Goal: Task Accomplishment & Management: Manage account settings

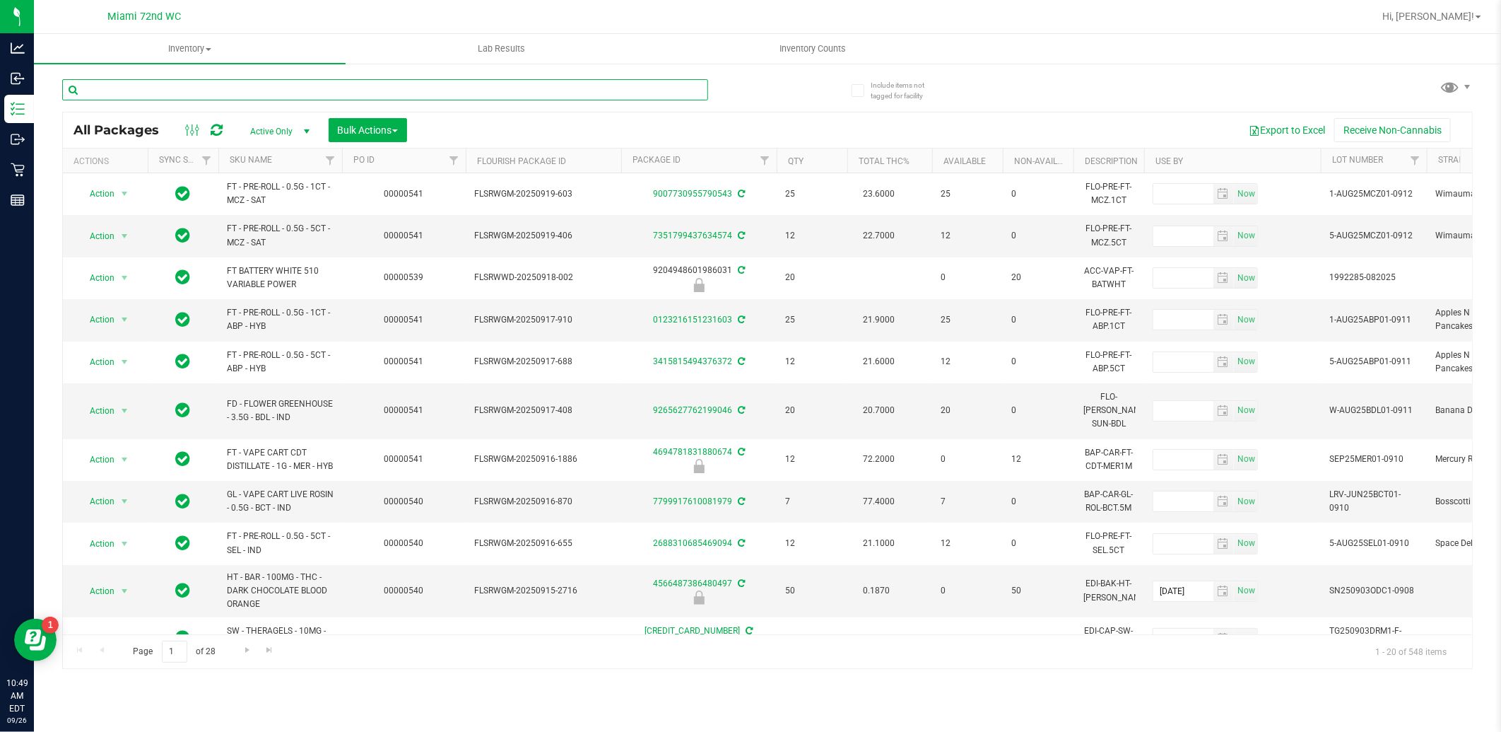
click at [442, 89] on input "text" at bounding box center [385, 89] width 646 height 21
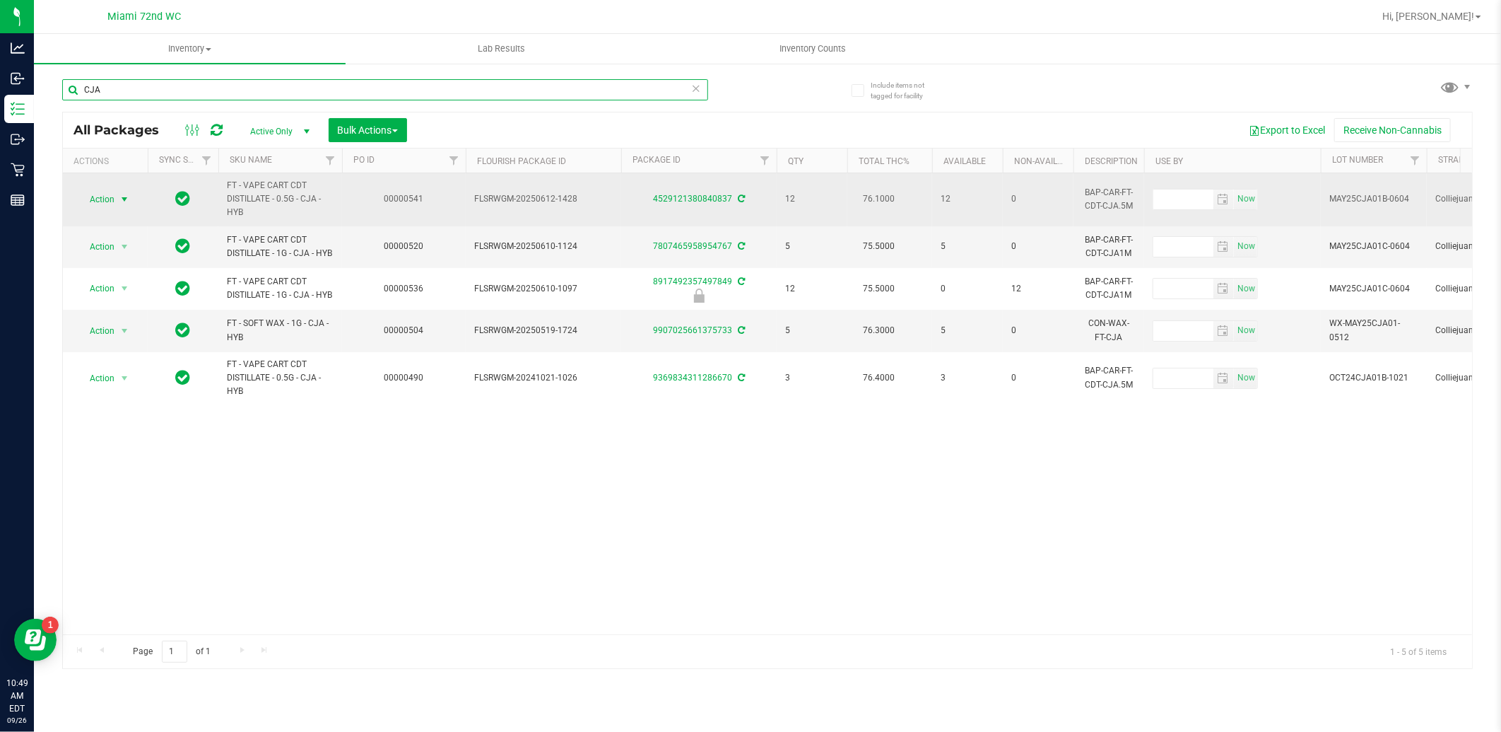
type input "CJA"
click at [124, 201] on span "select" at bounding box center [124, 199] width 11 height 11
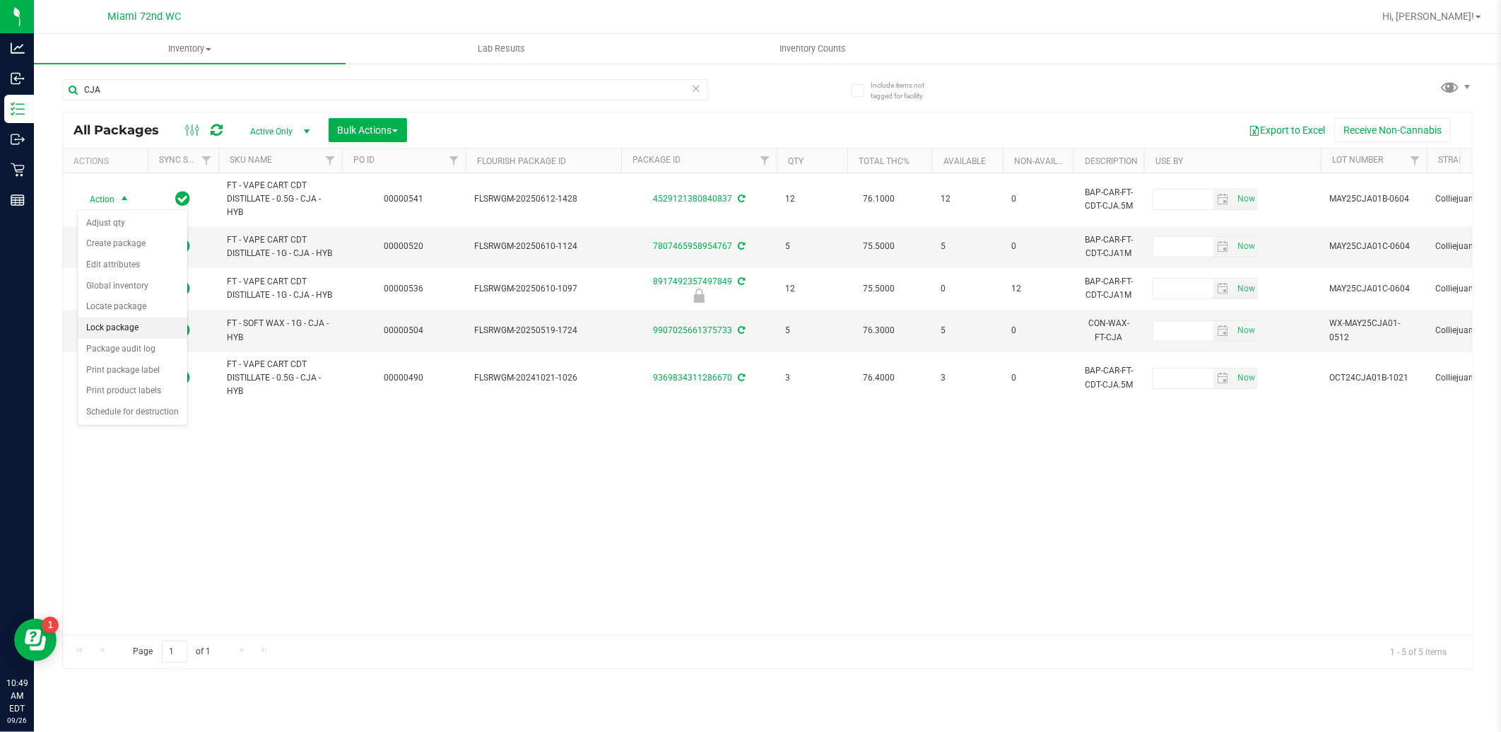
click at [110, 332] on li "Lock package" at bounding box center [133, 327] width 110 height 21
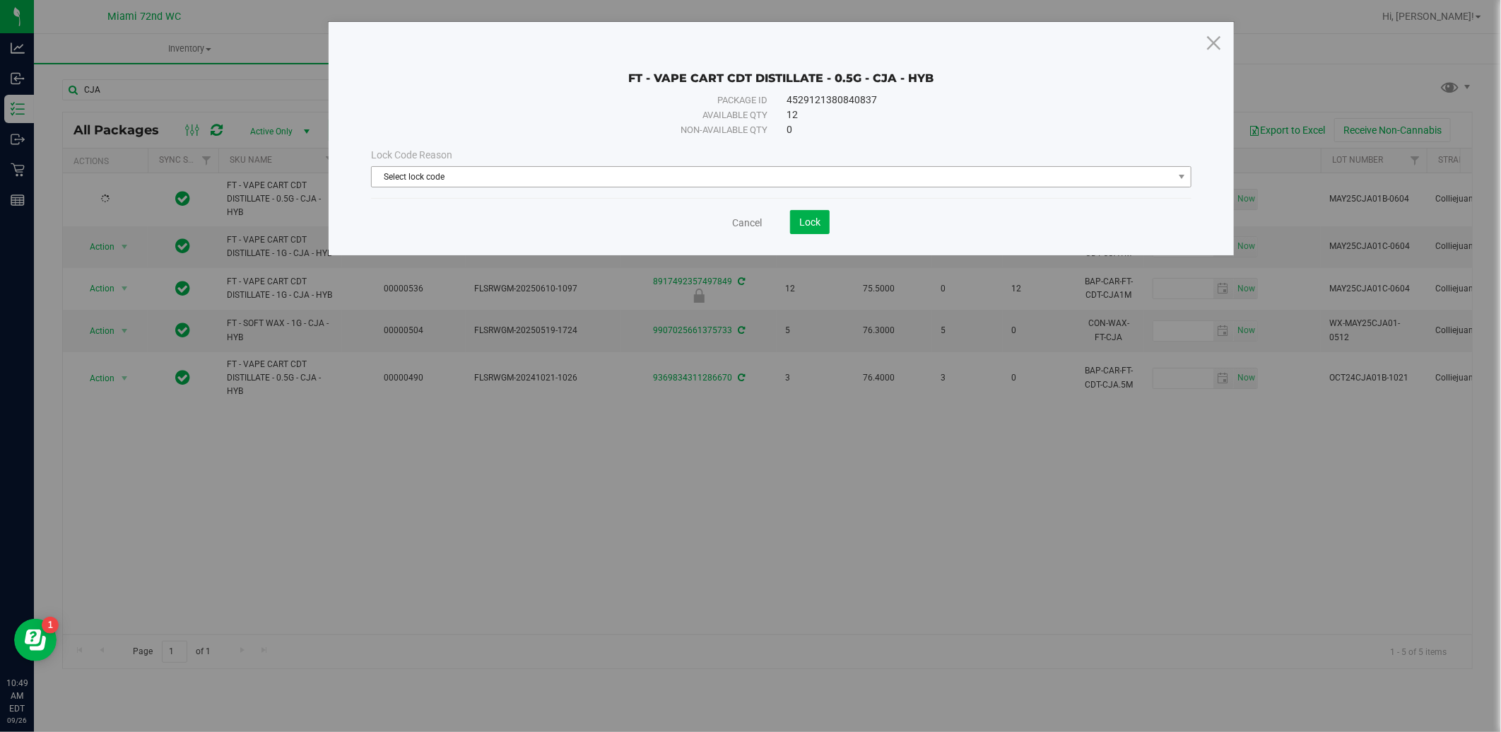
click at [1146, 177] on span "Select lock code" at bounding box center [773, 177] width 802 height 20
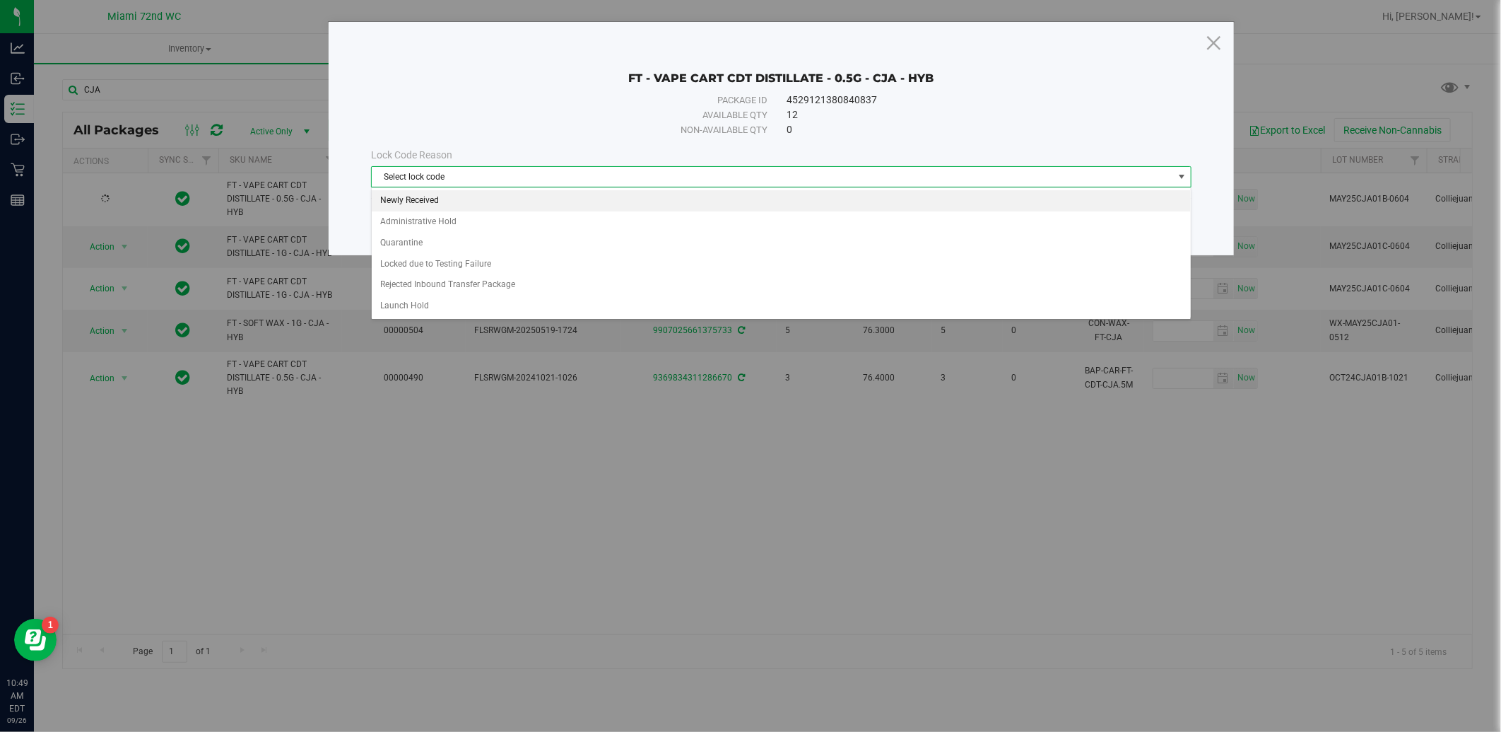
click at [471, 209] on li "Newly Received" at bounding box center [781, 200] width 819 height 21
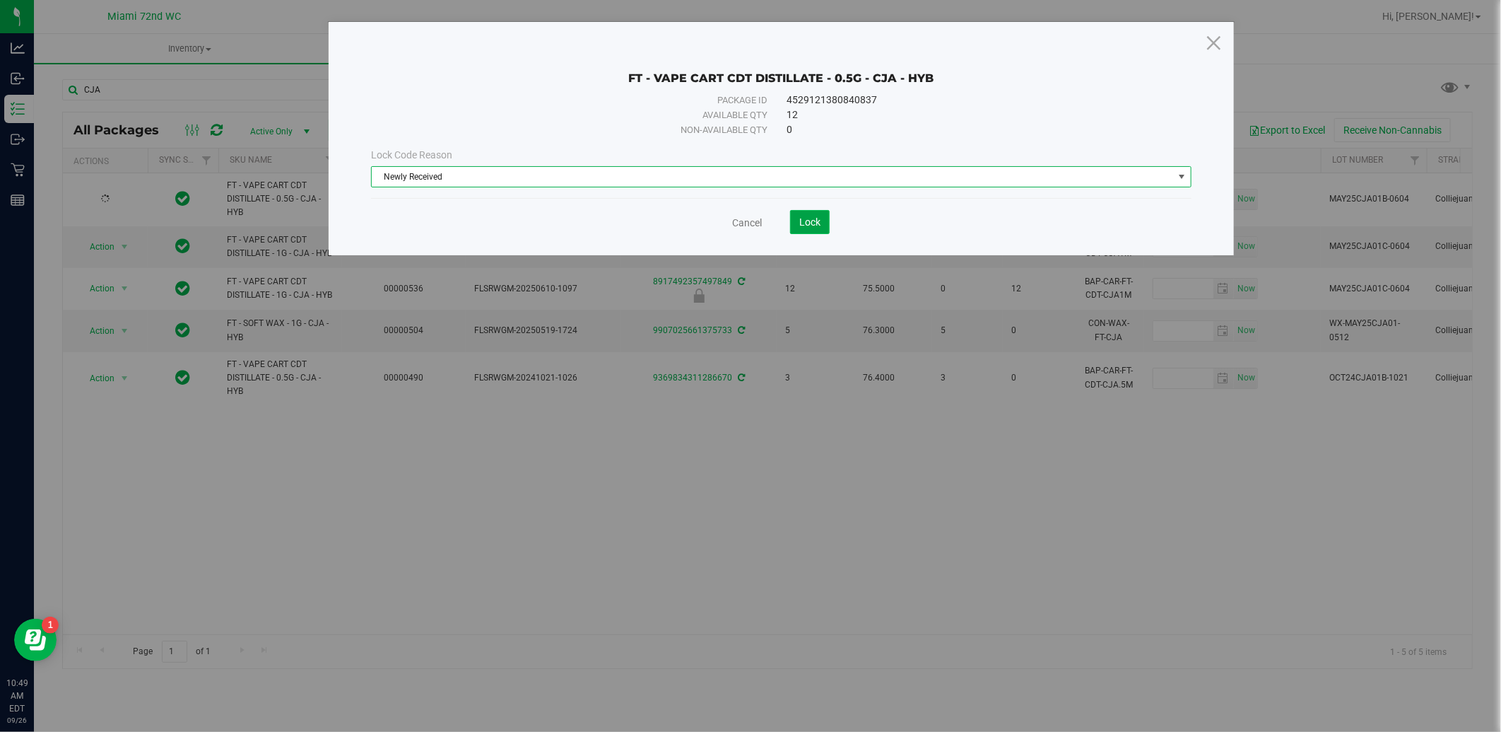
click at [819, 228] on span "Lock" at bounding box center [810, 221] width 21 height 11
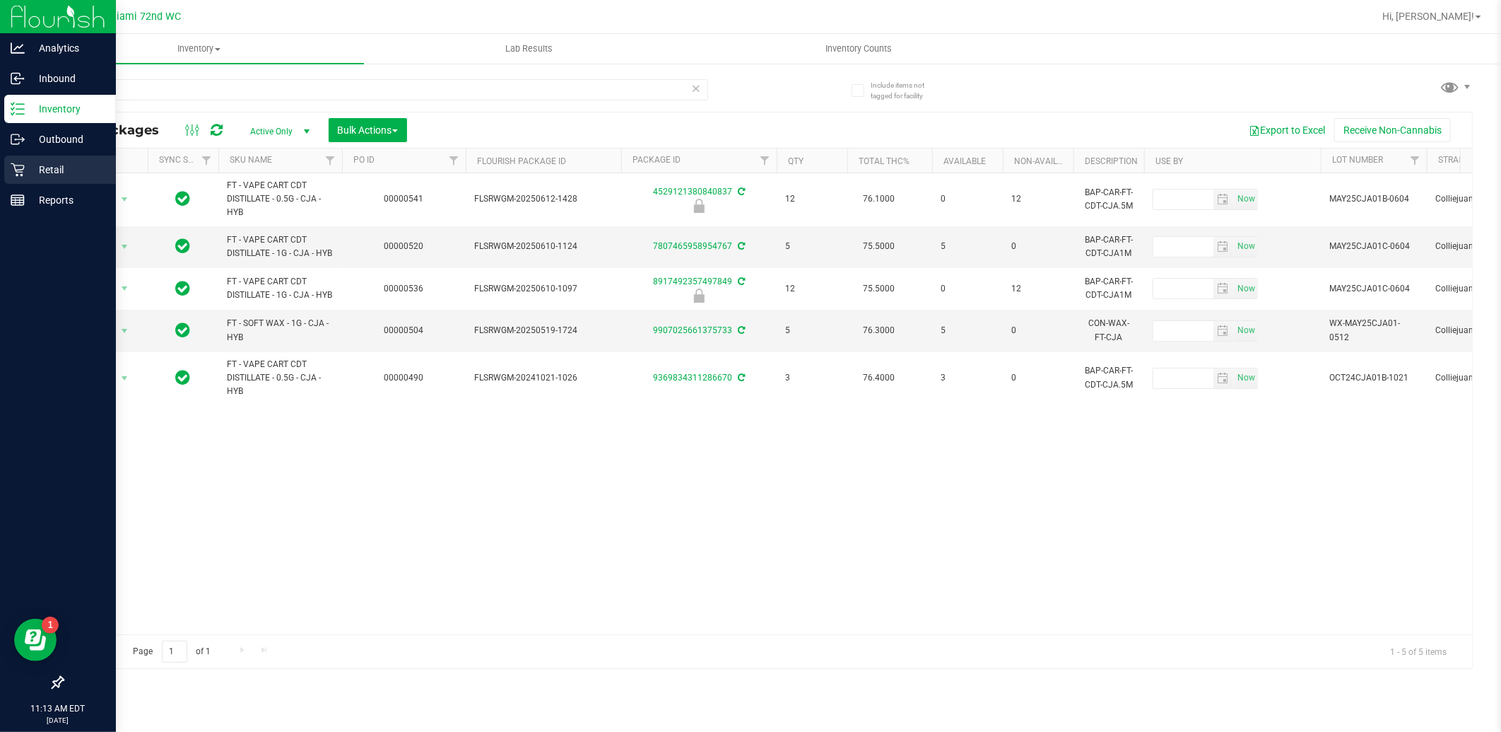
click at [15, 170] on icon at bounding box center [17, 169] width 13 height 13
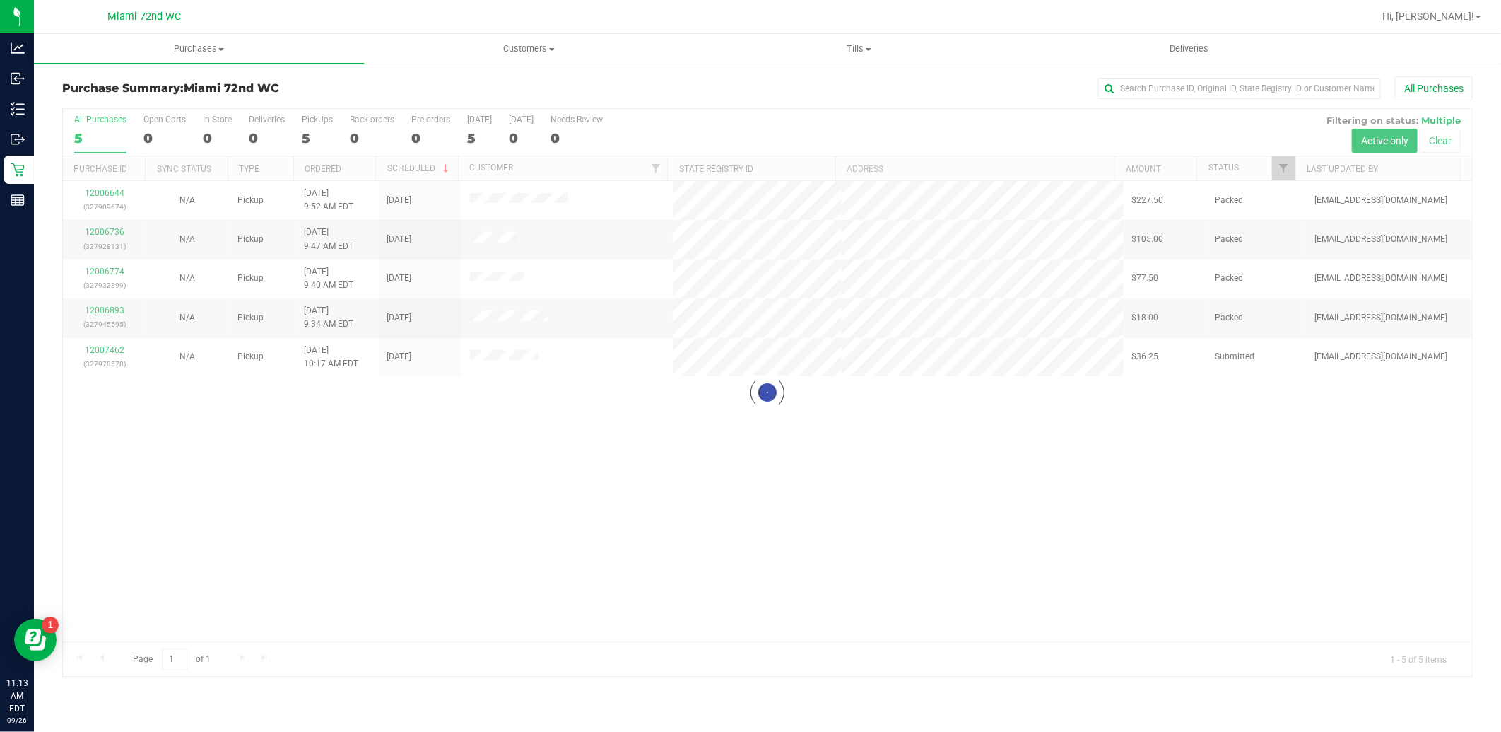
click at [1005, 495] on div at bounding box center [768, 392] width 1410 height 567
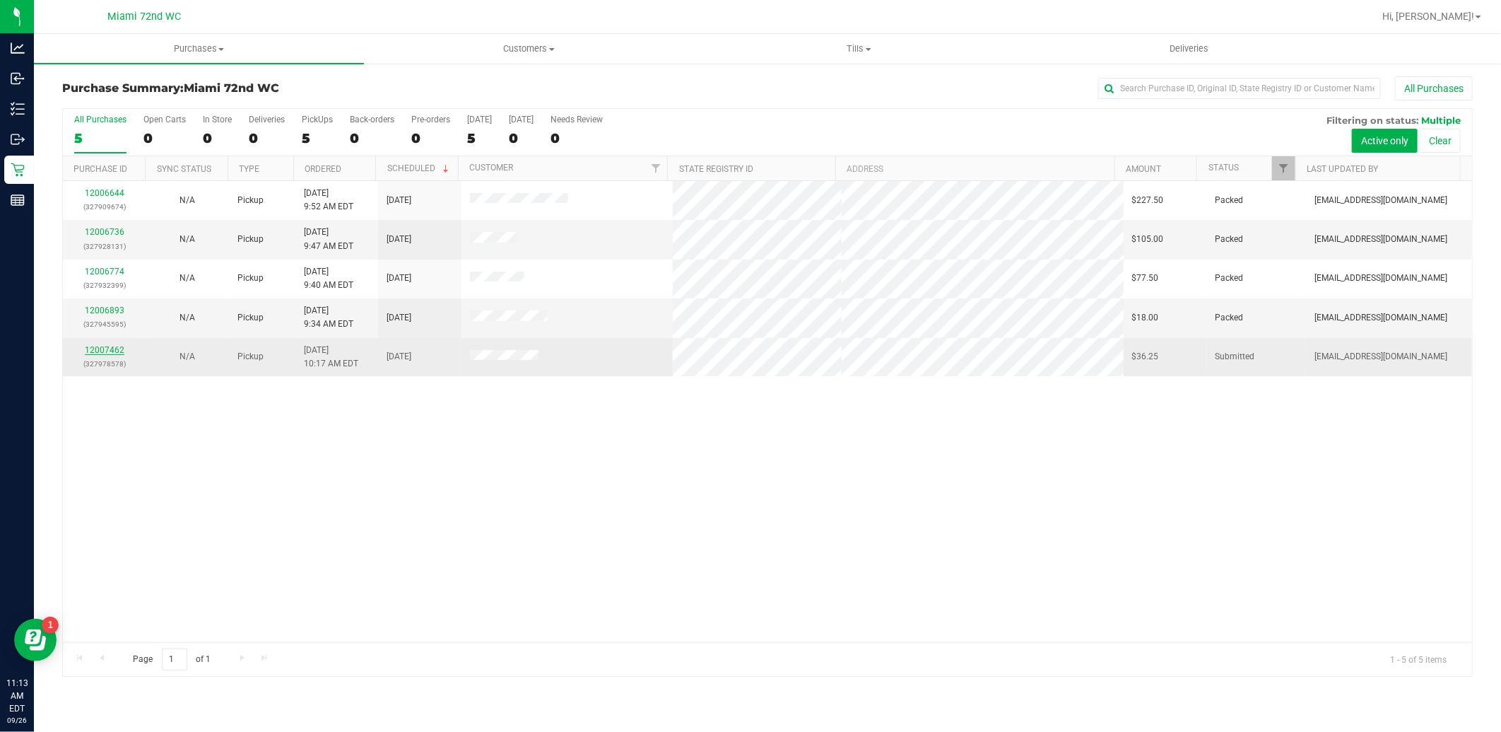
click at [105, 351] on link "12007462" at bounding box center [105, 350] width 40 height 10
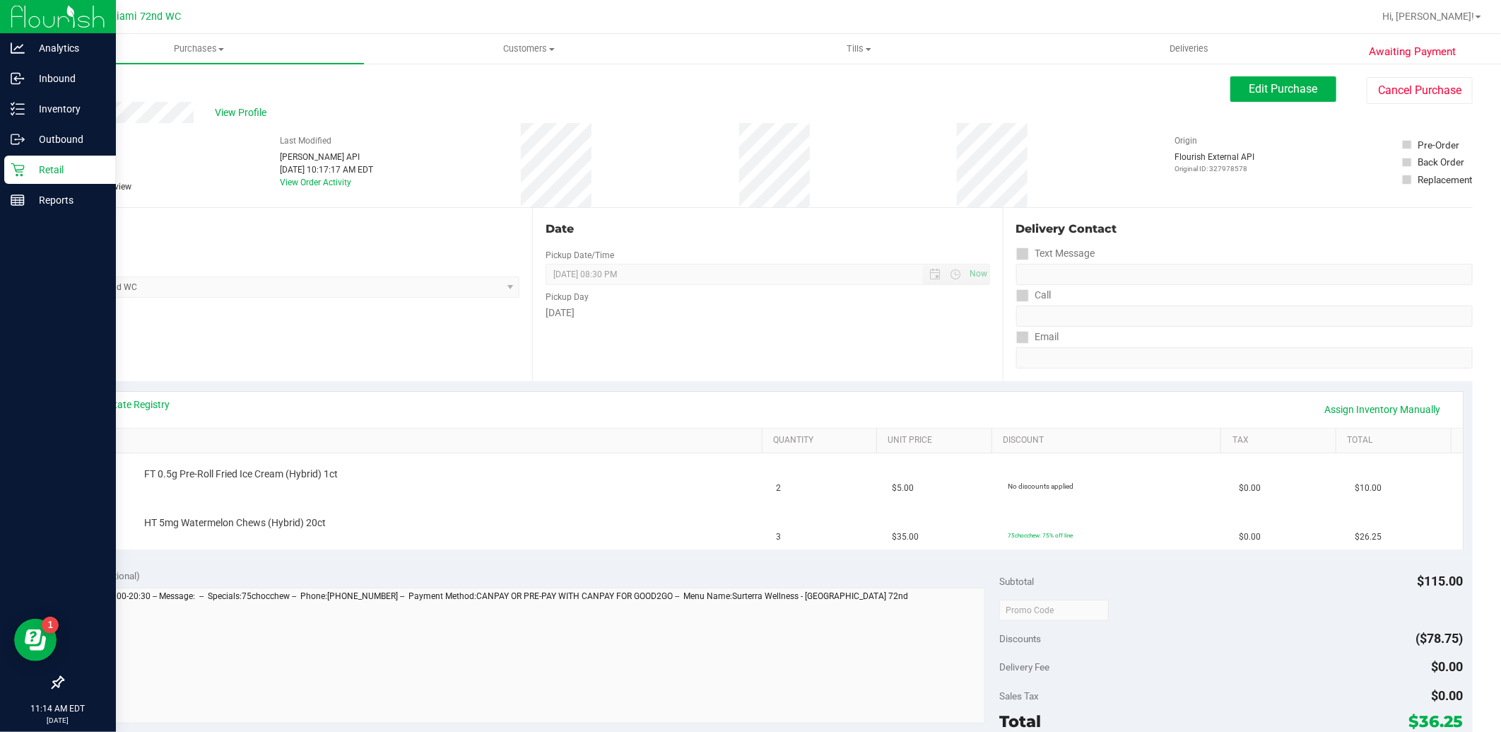
click at [11, 166] on icon at bounding box center [18, 170] width 14 height 14
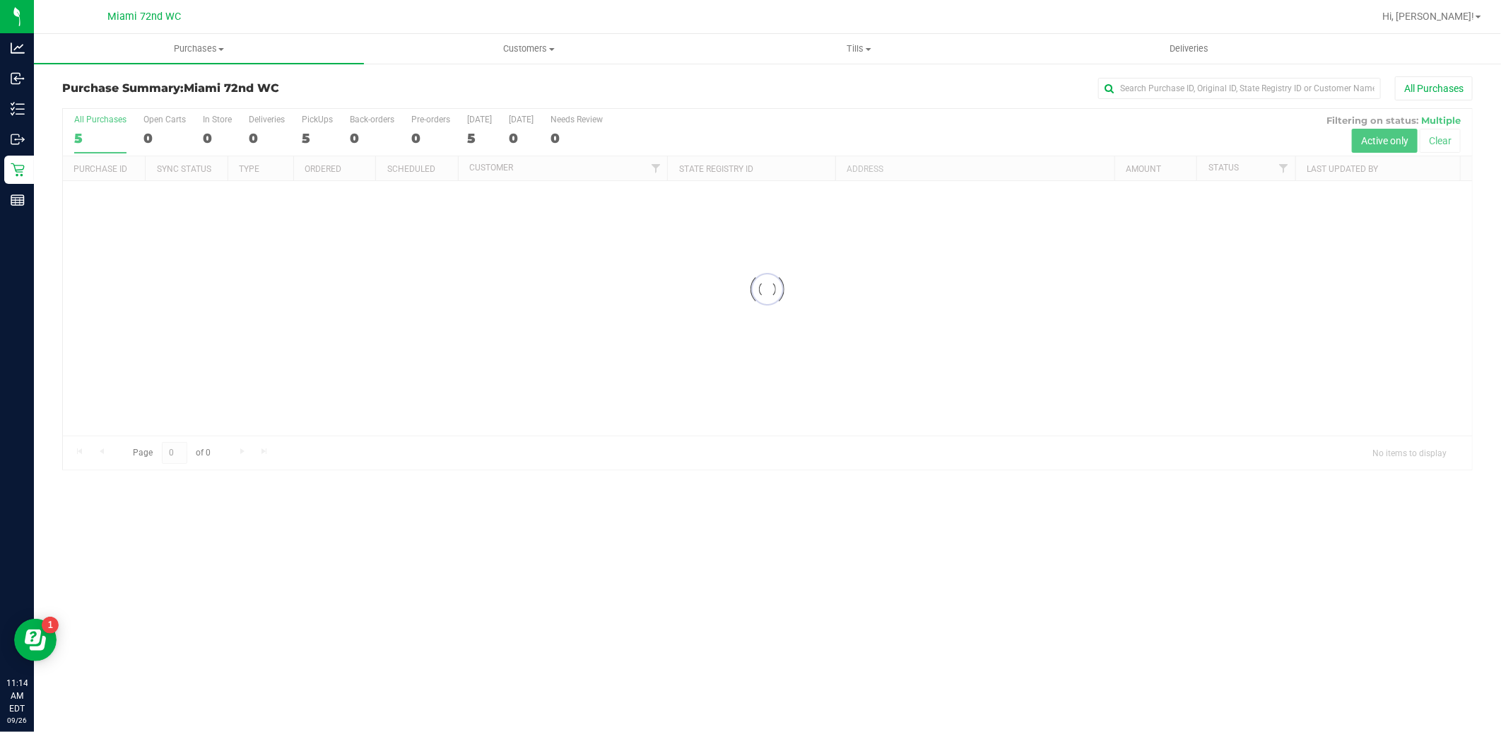
click at [684, 522] on div "Purchases Summary of purchases Fulfillment All purchases Customers All customer…" at bounding box center [768, 383] width 1468 height 698
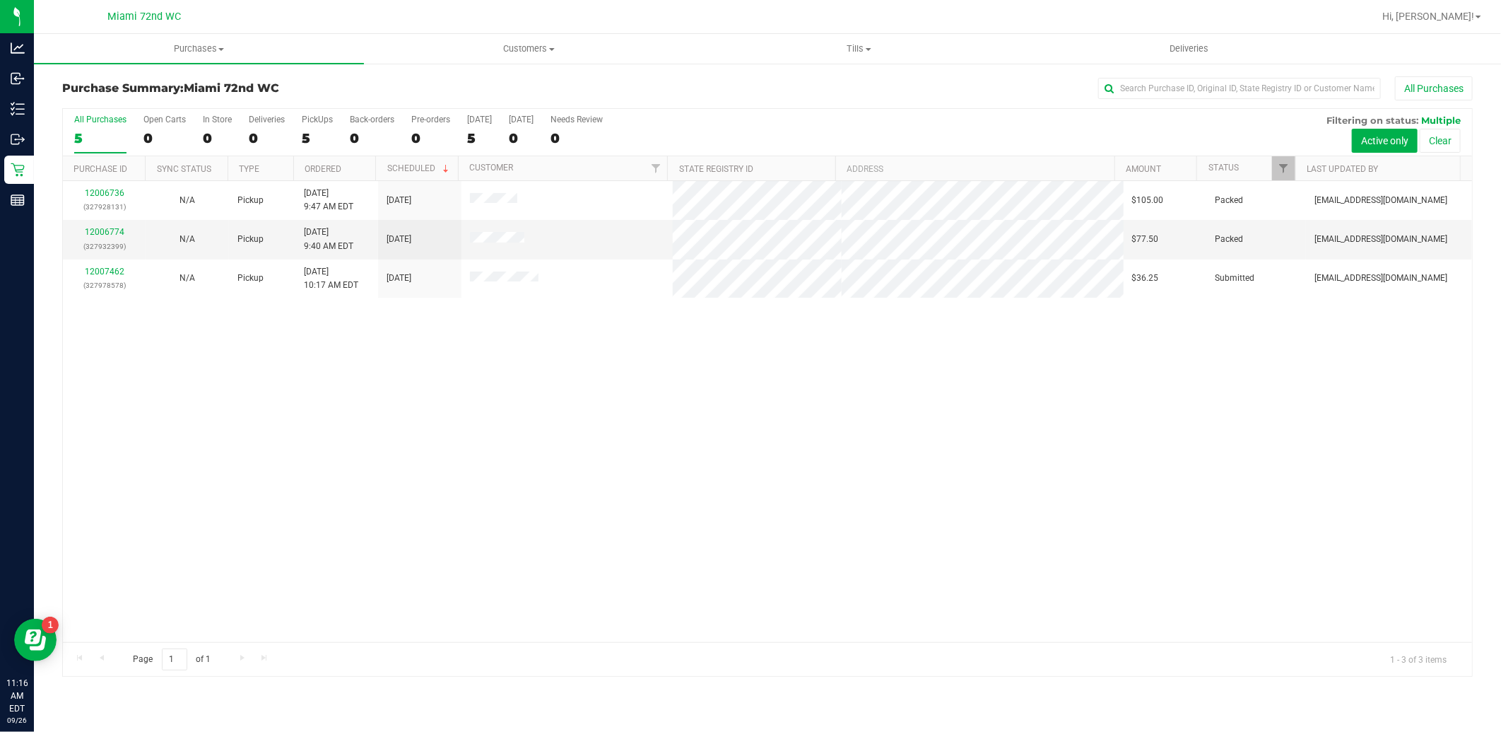
click at [596, 404] on div "12006736 (327928131) N/A Pickup [DATE] 9:47 AM EDT 9/26/2025 $105.00 Packed [EM…" at bounding box center [768, 411] width 1410 height 461
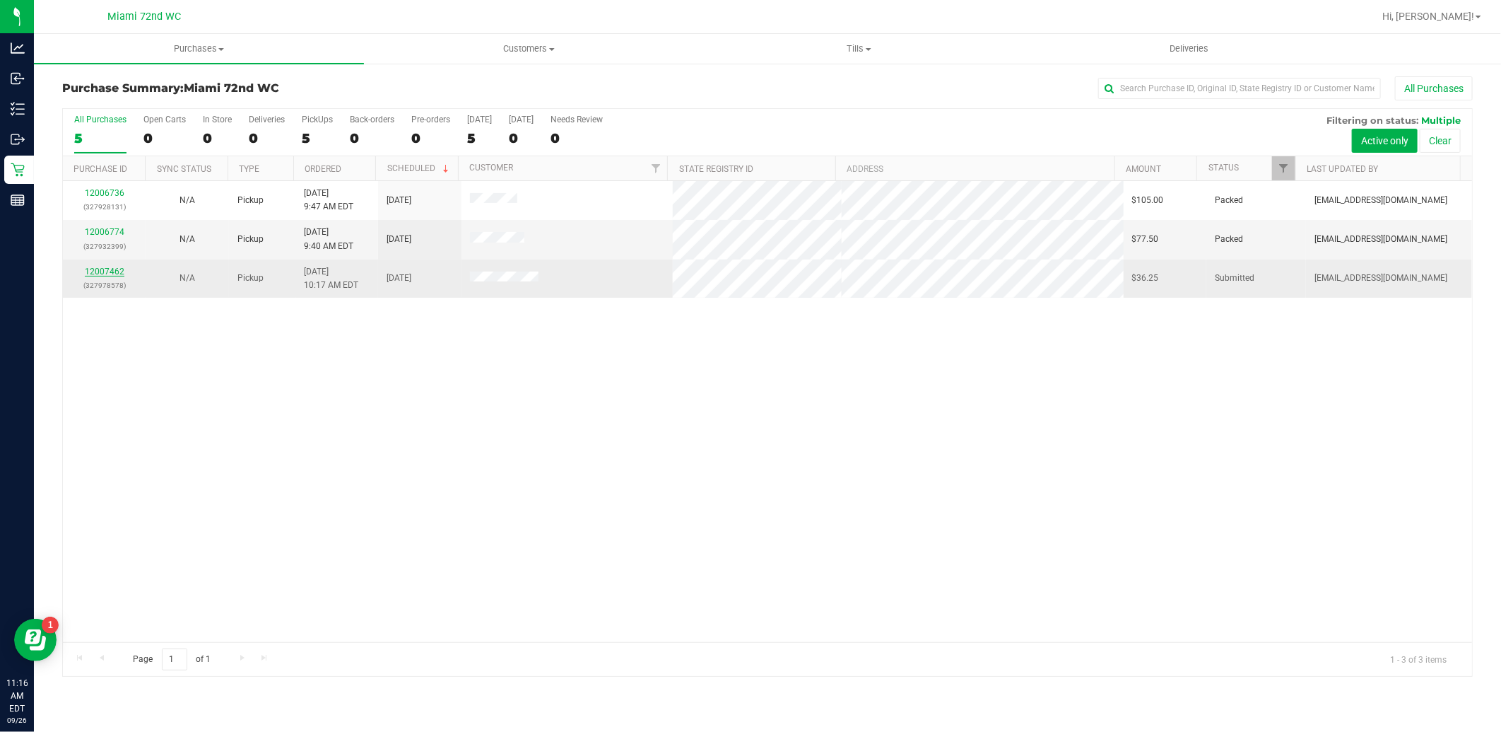
click at [109, 271] on link "12007462" at bounding box center [105, 272] width 40 height 10
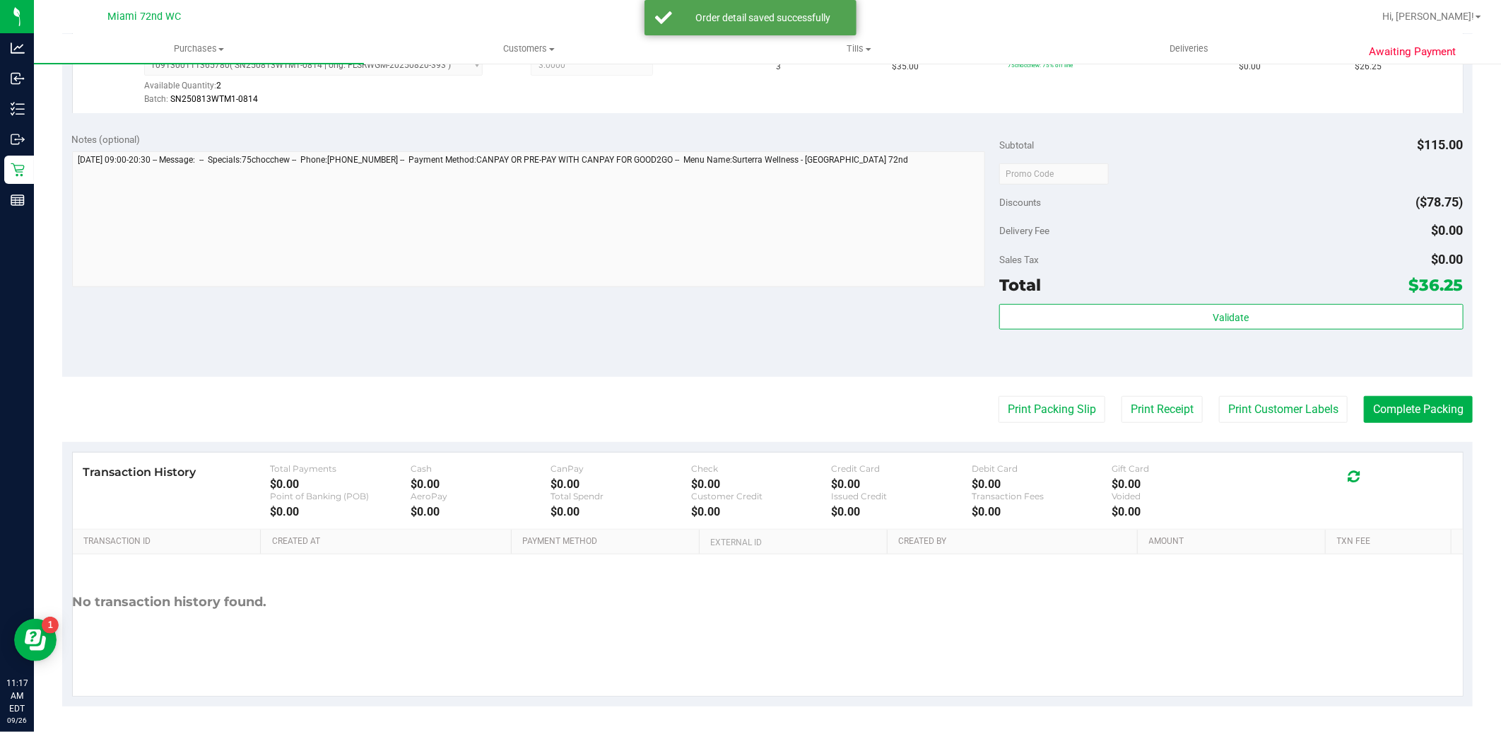
scroll to position [507, 0]
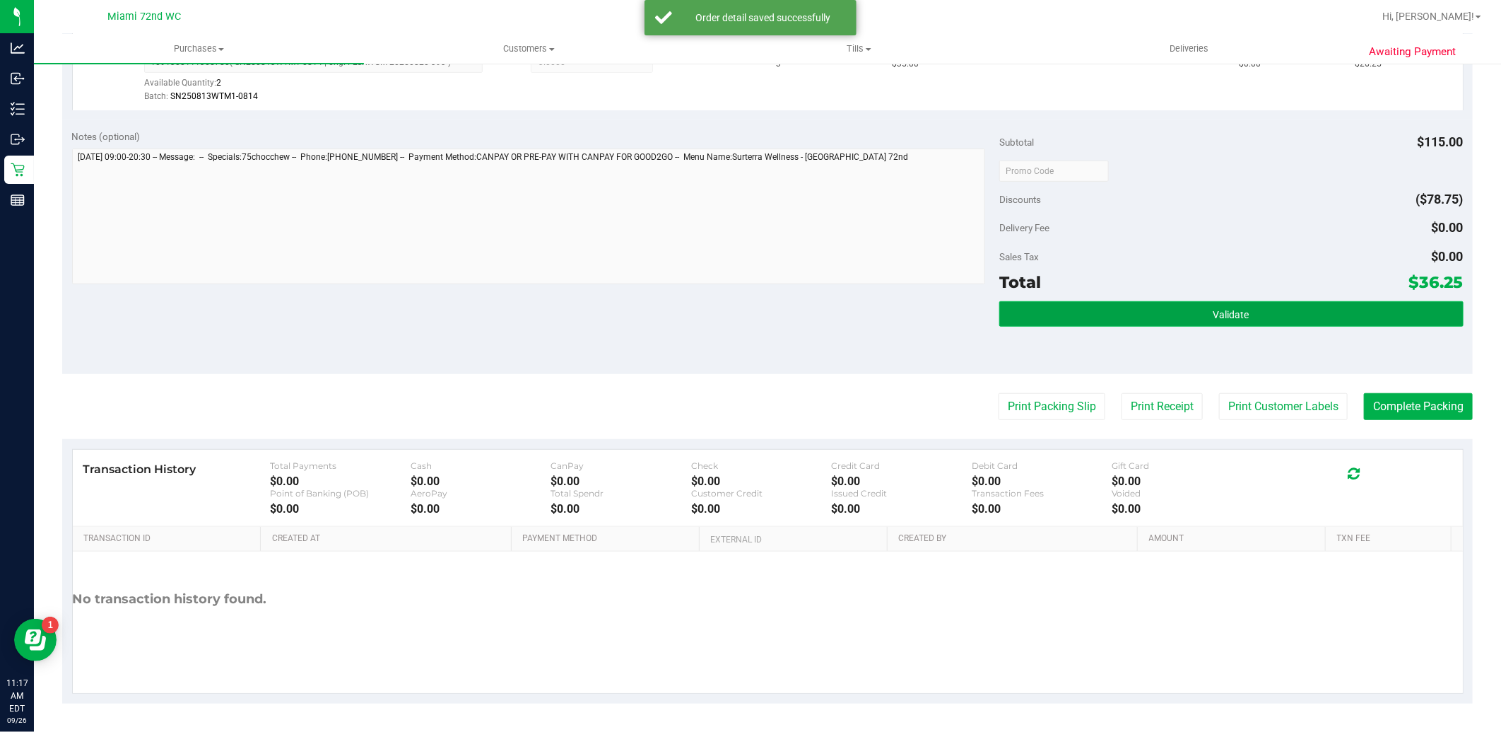
click at [1302, 301] on button "Validate" at bounding box center [1232, 313] width 464 height 25
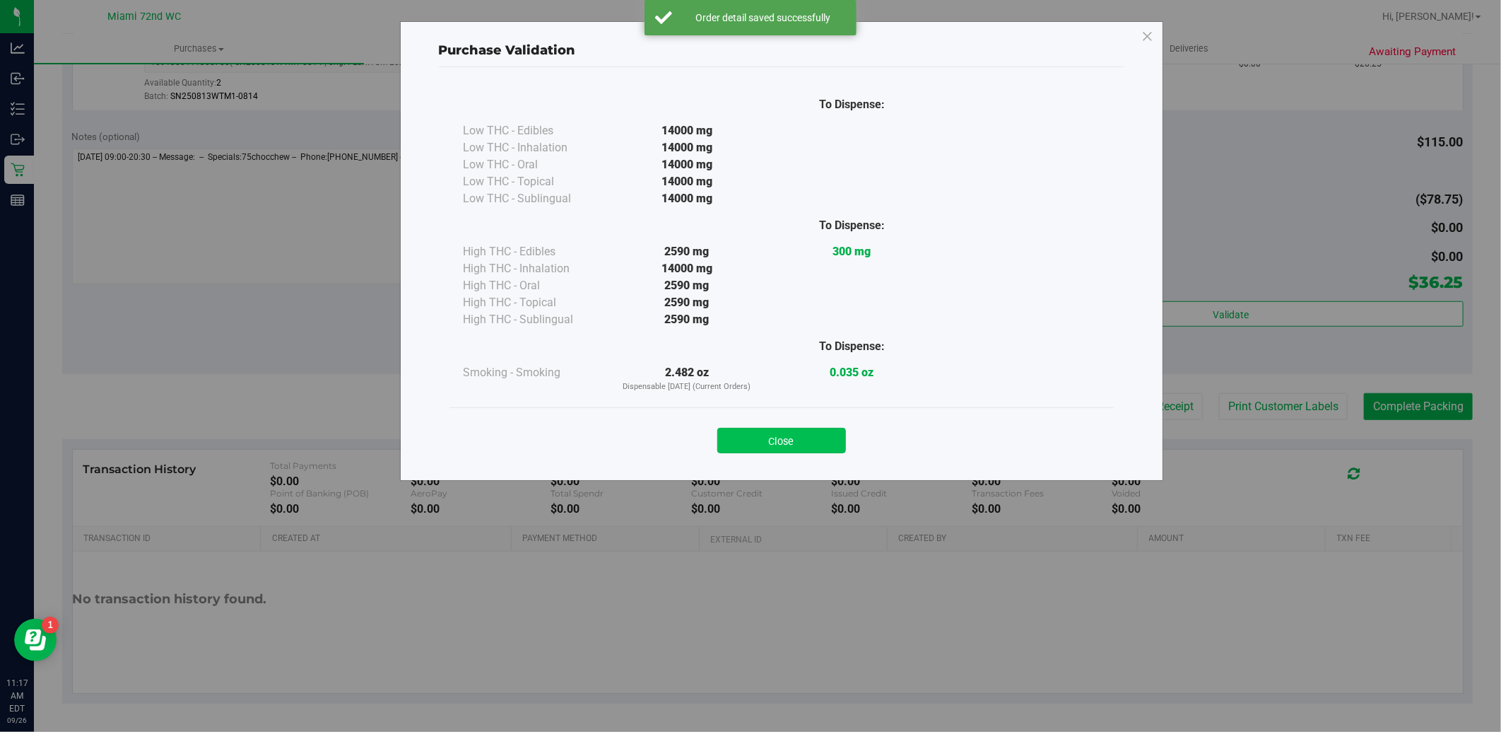
click at [831, 428] on button "Close" at bounding box center [782, 440] width 129 height 25
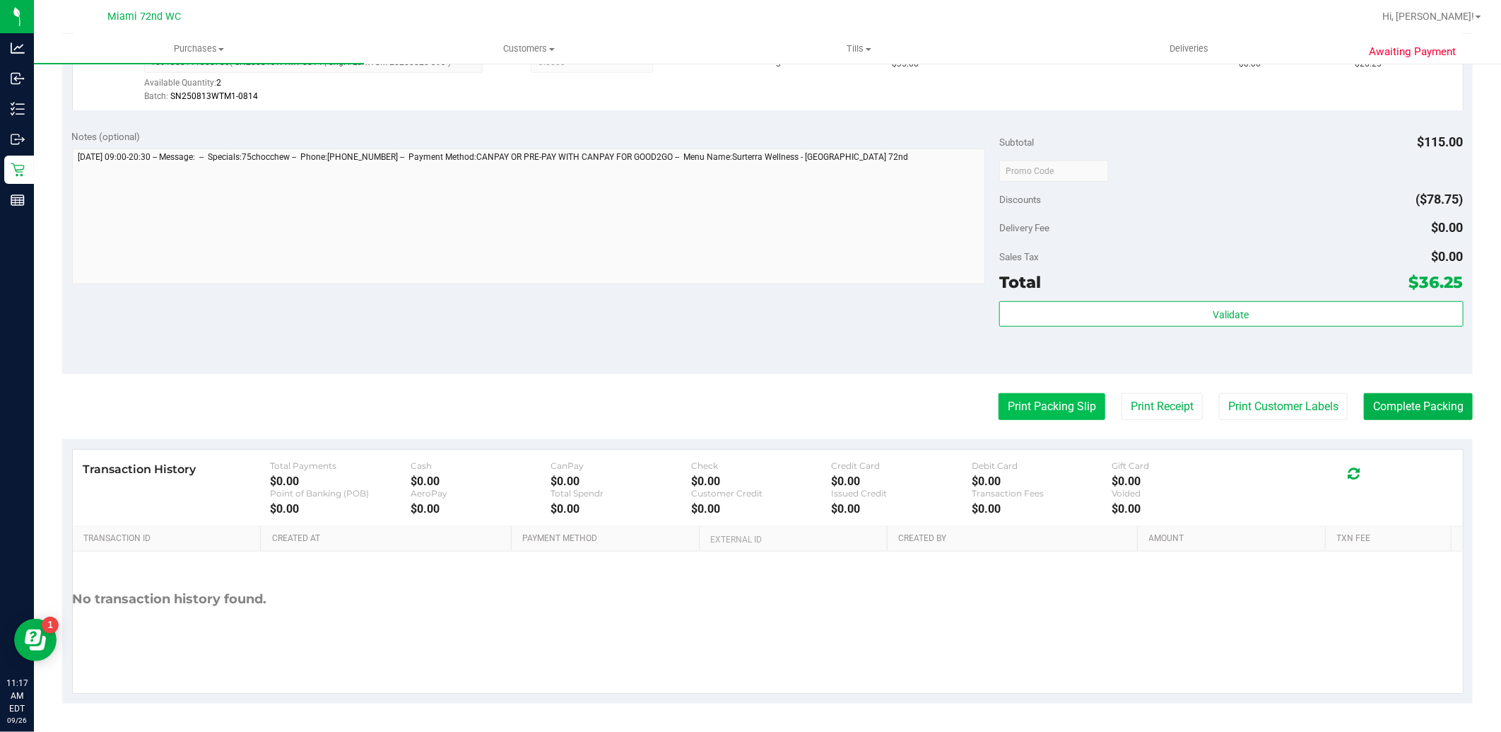
click at [1050, 407] on button "Print Packing Slip" at bounding box center [1052, 406] width 107 height 27
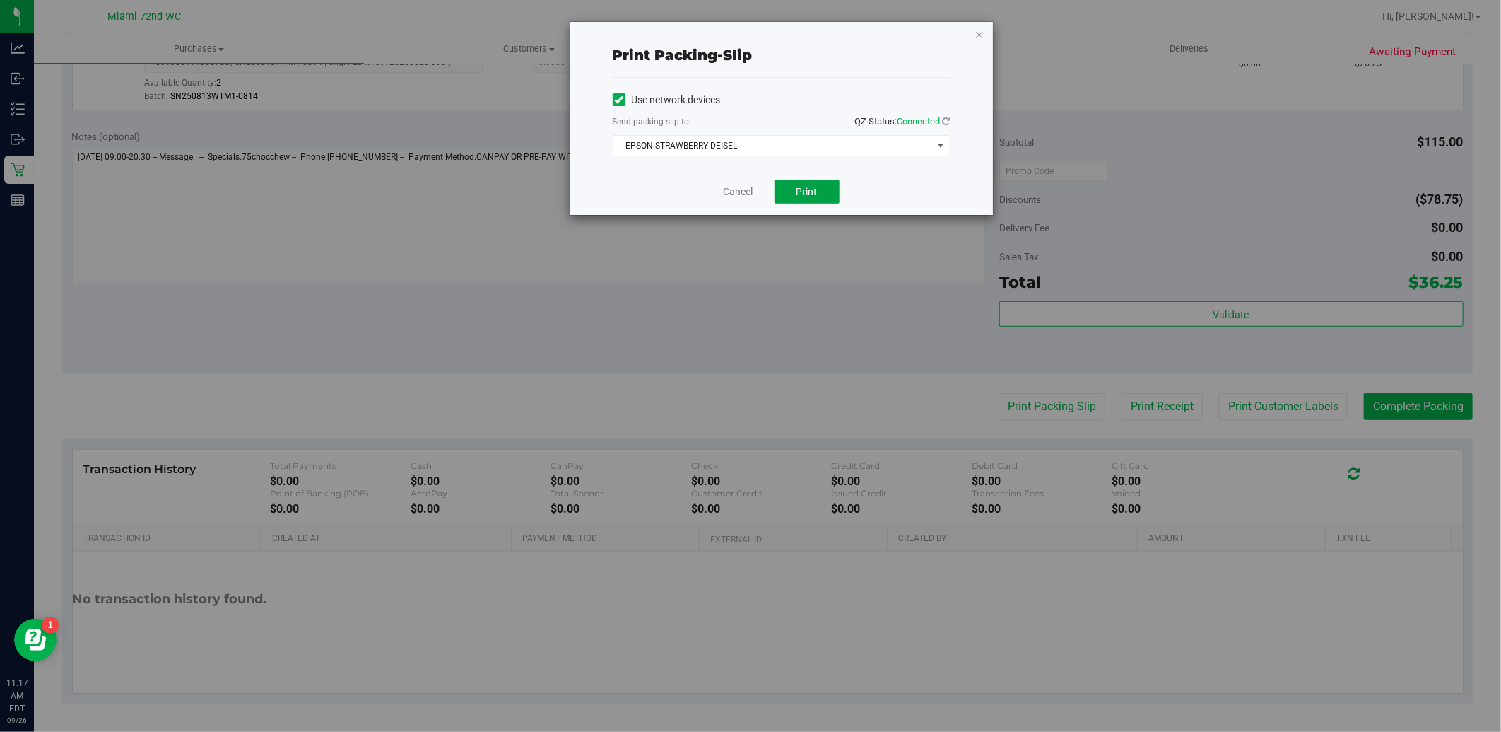
click at [809, 189] on span "Print" at bounding box center [807, 191] width 21 height 11
click at [744, 194] on link "Cancel" at bounding box center [739, 192] width 30 height 15
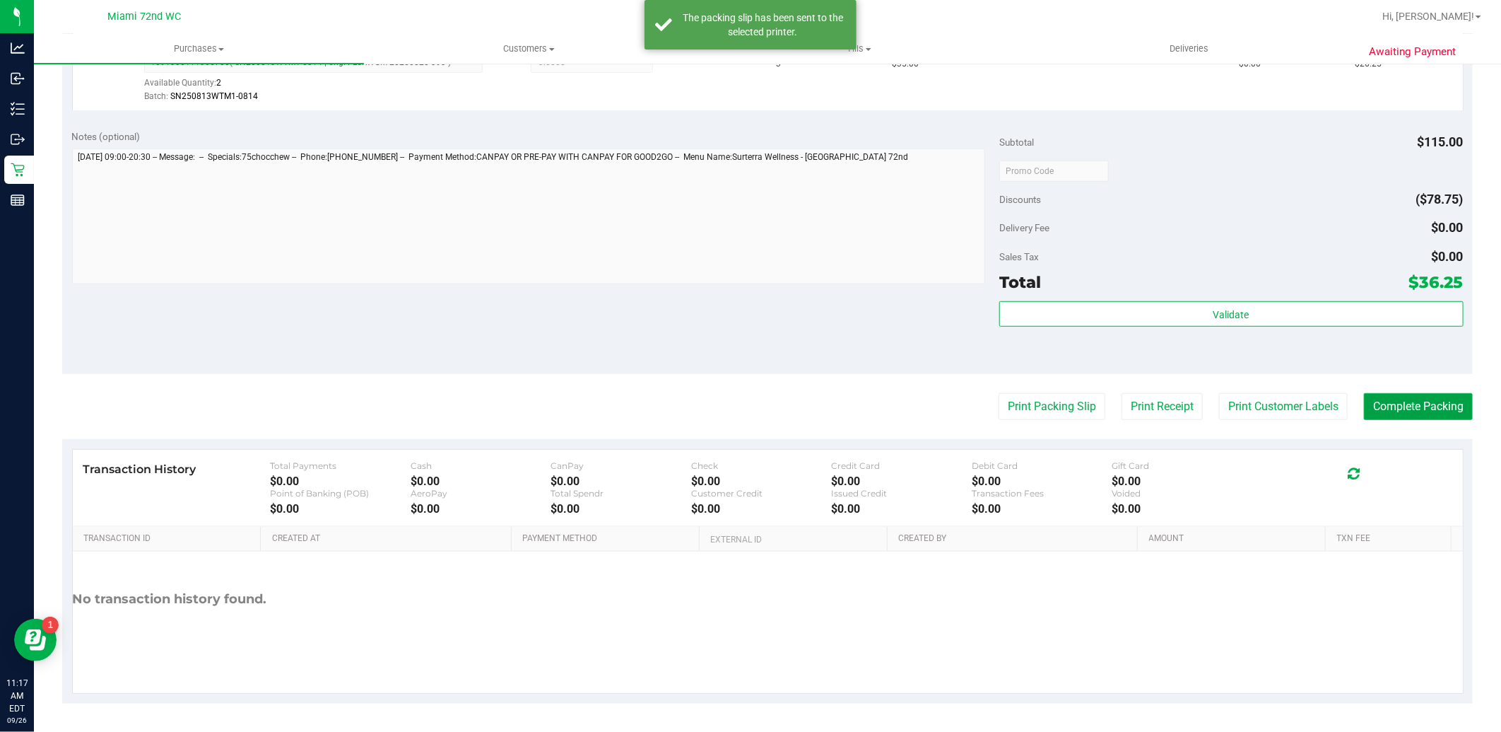
click at [1424, 402] on button "Complete Packing" at bounding box center [1418, 406] width 109 height 27
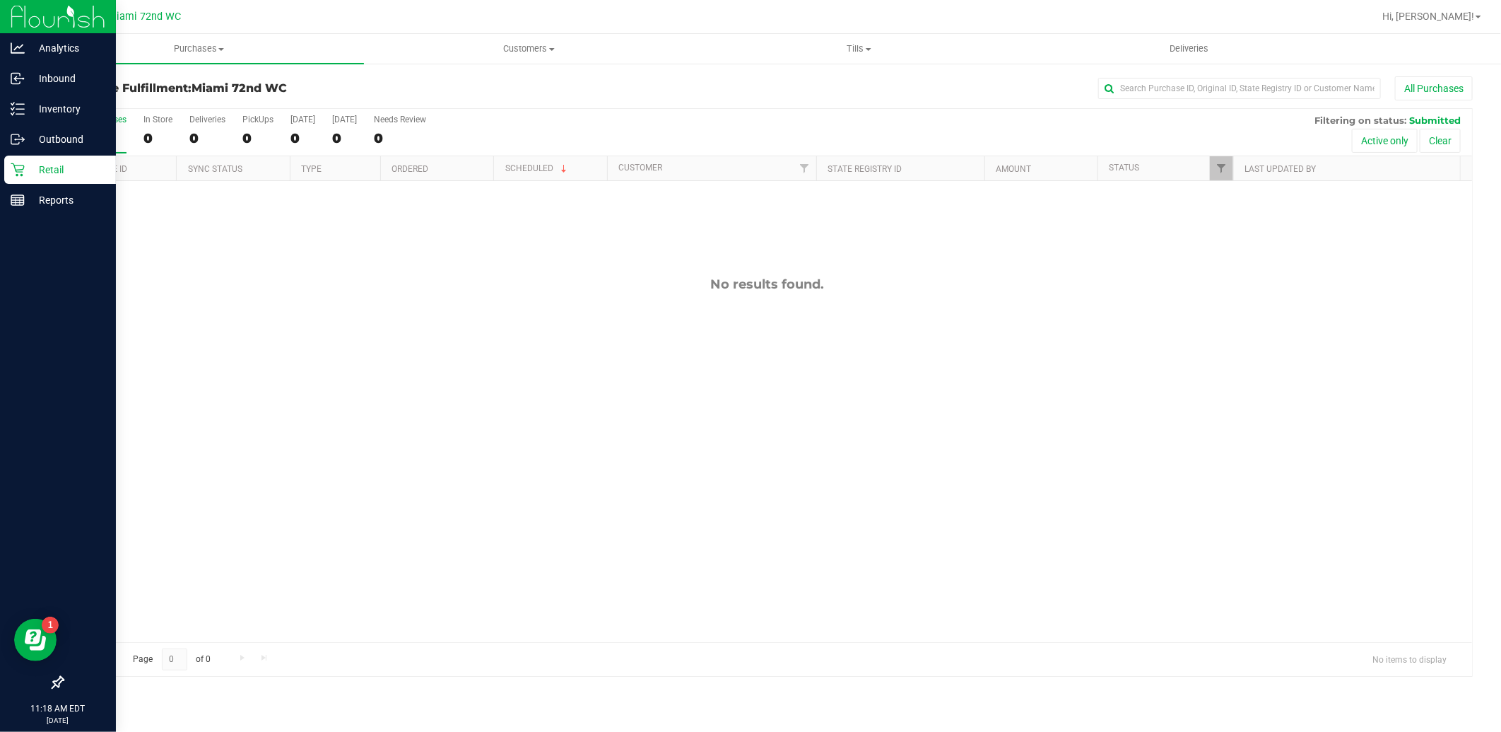
click at [19, 168] on icon at bounding box center [18, 170] width 14 height 14
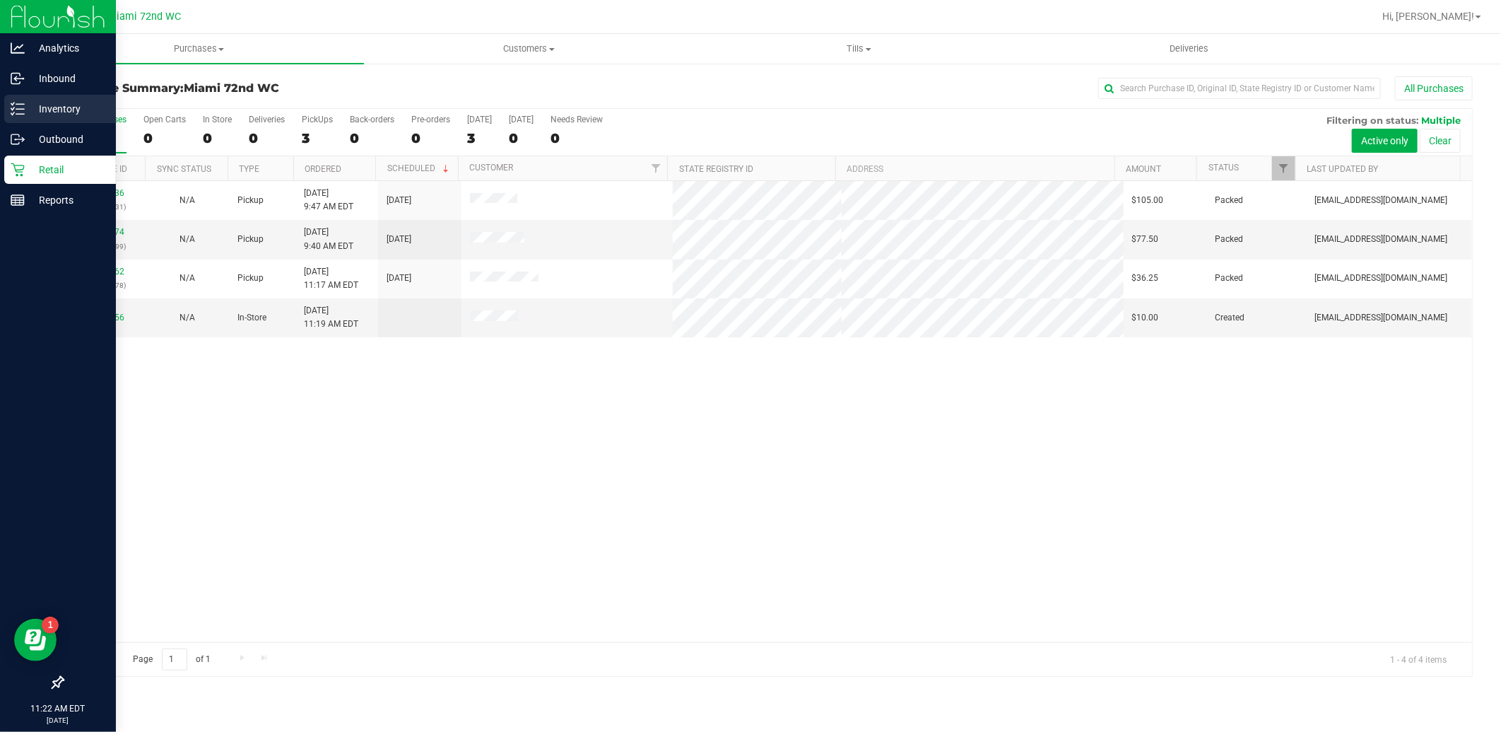
click at [12, 113] on icon at bounding box center [18, 109] width 14 height 14
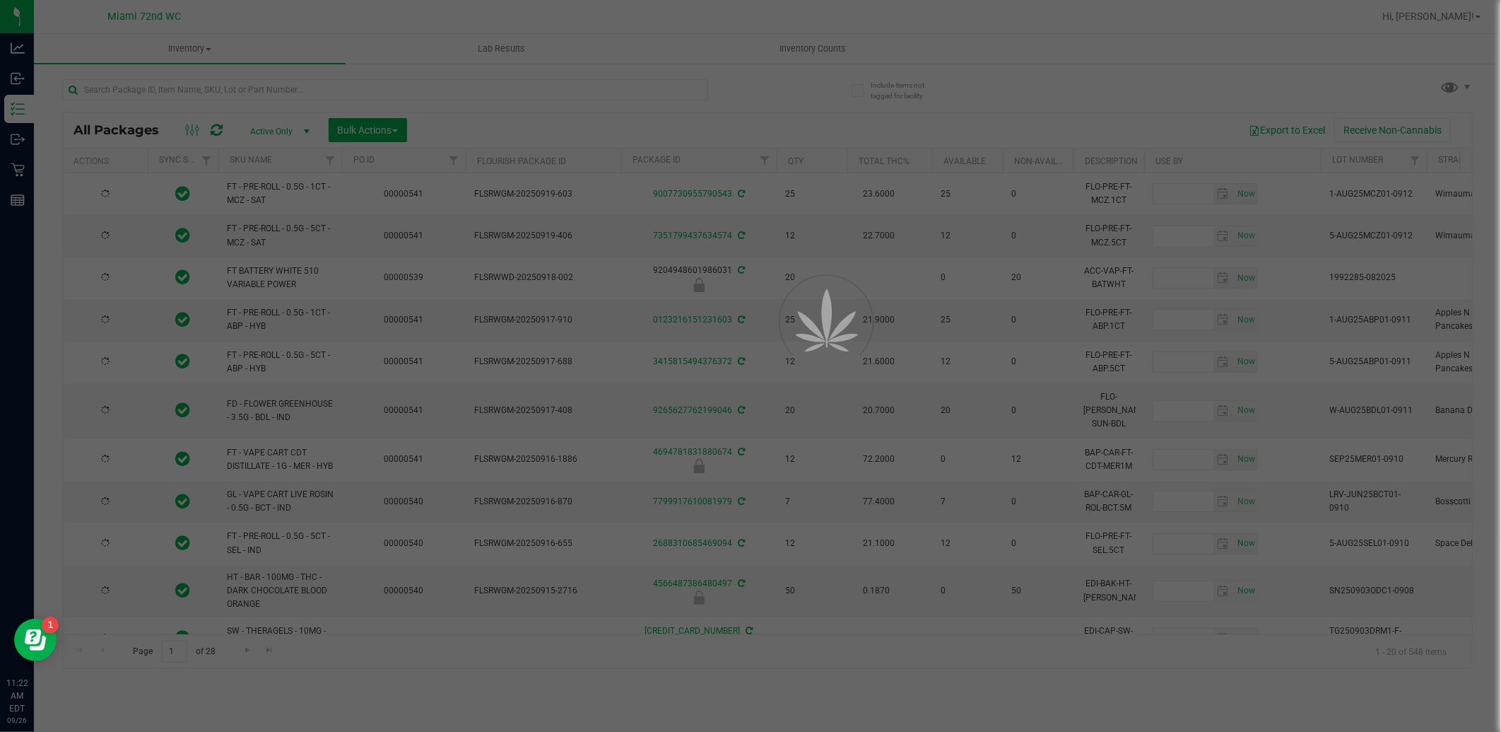
click at [459, 115] on div "All Packages Active Only Active Only Lab Samples Locked All External Internal B…" at bounding box center [768, 129] width 1410 height 35
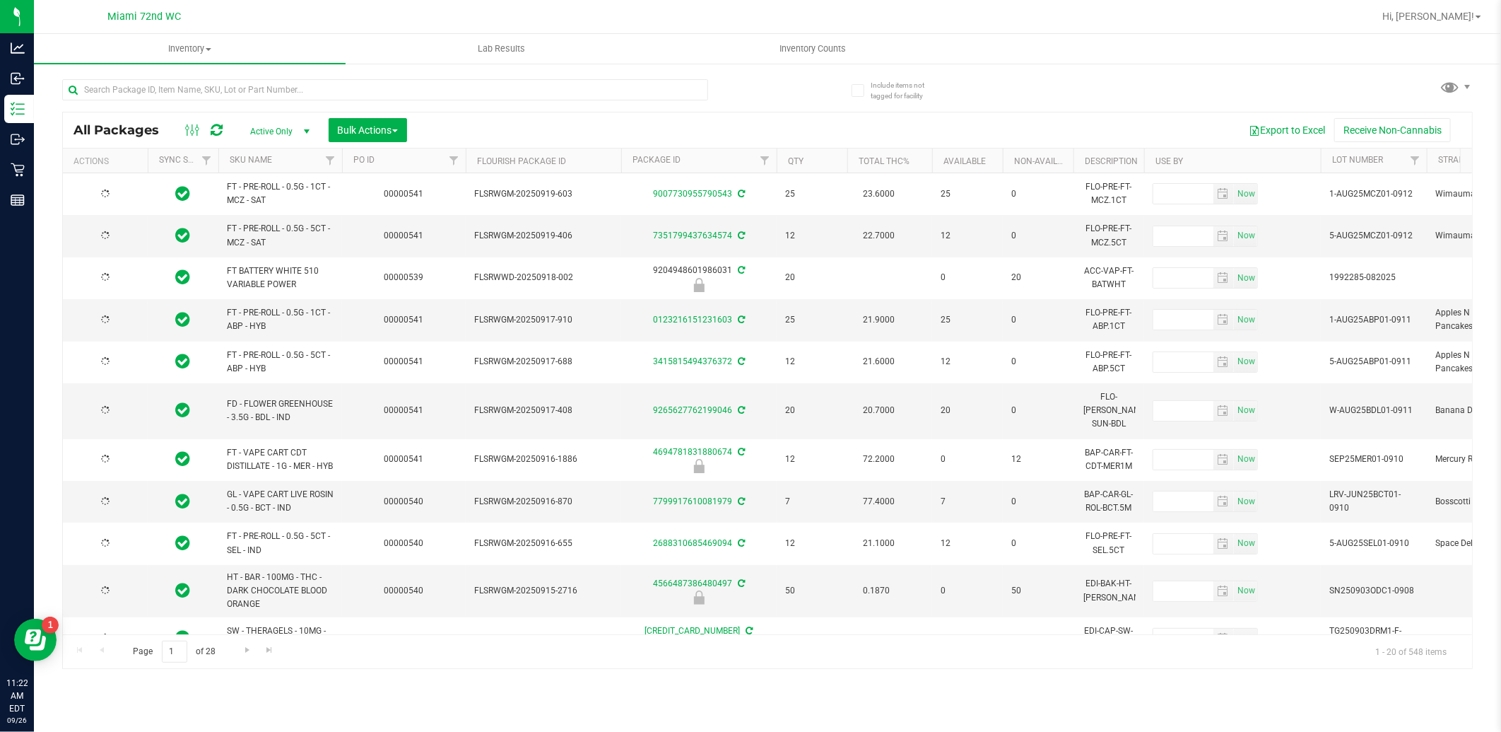
type input "[DATE]"
click at [567, 88] on input "text" at bounding box center [385, 89] width 646 height 21
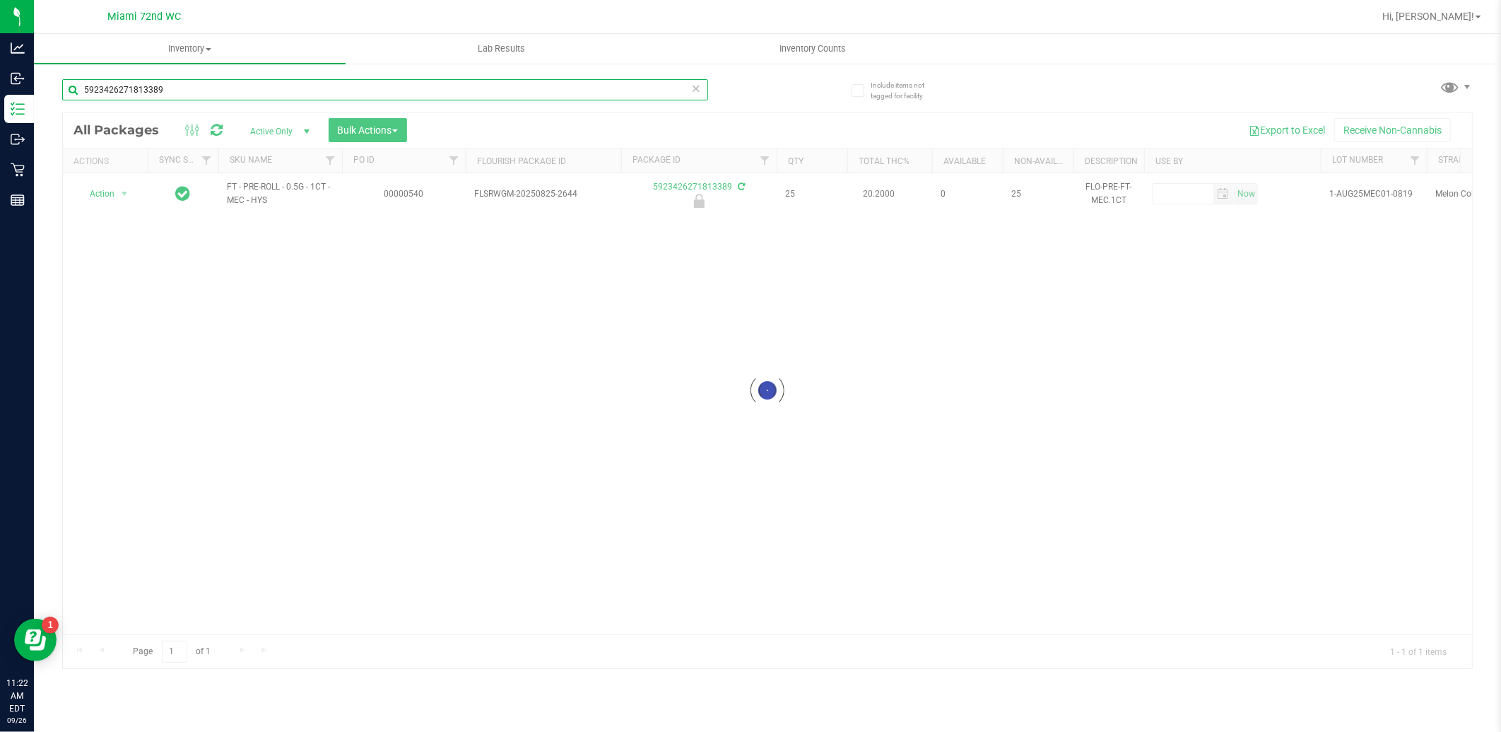
type input "5923426271813389"
click at [108, 196] on div at bounding box center [768, 390] width 1410 height 556
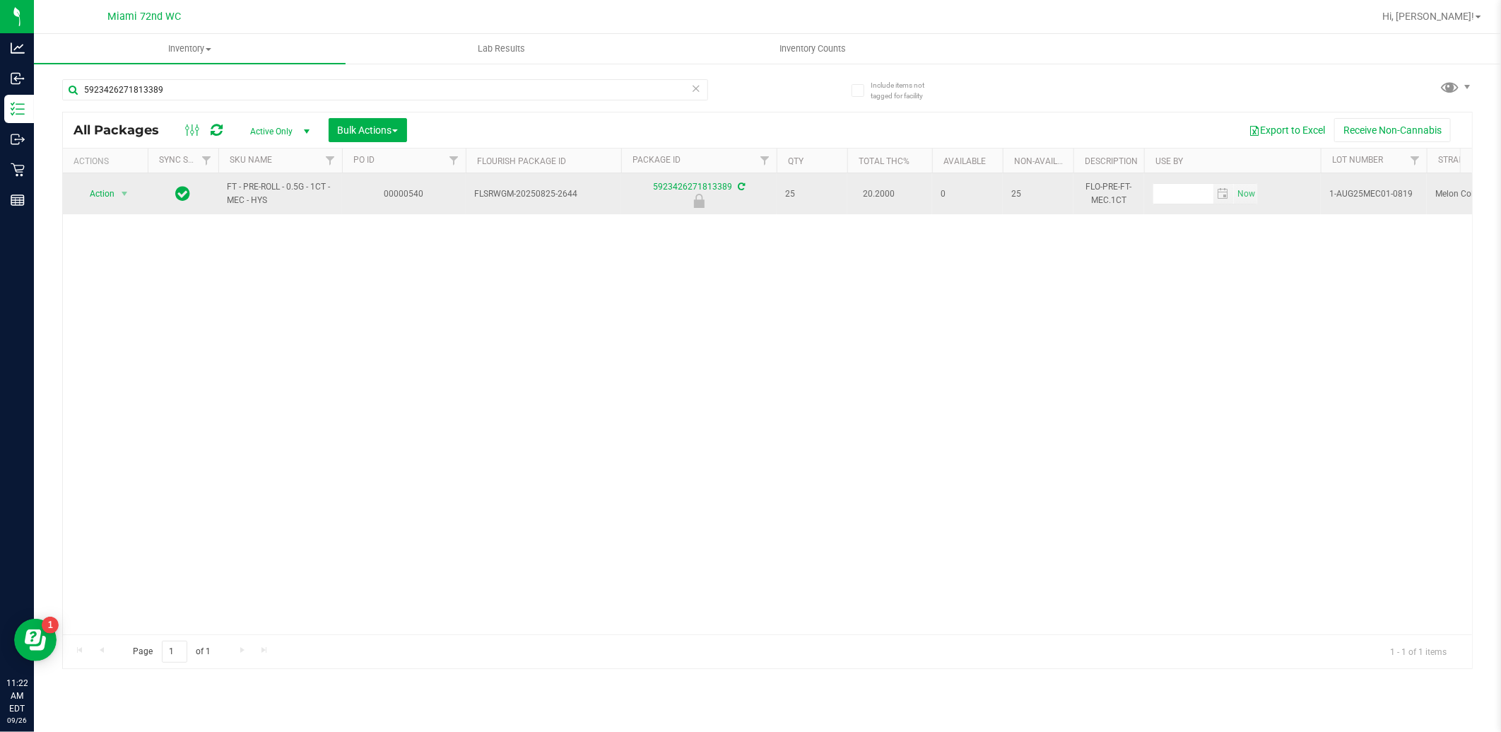
click at [100, 194] on span "Action" at bounding box center [96, 194] width 38 height 20
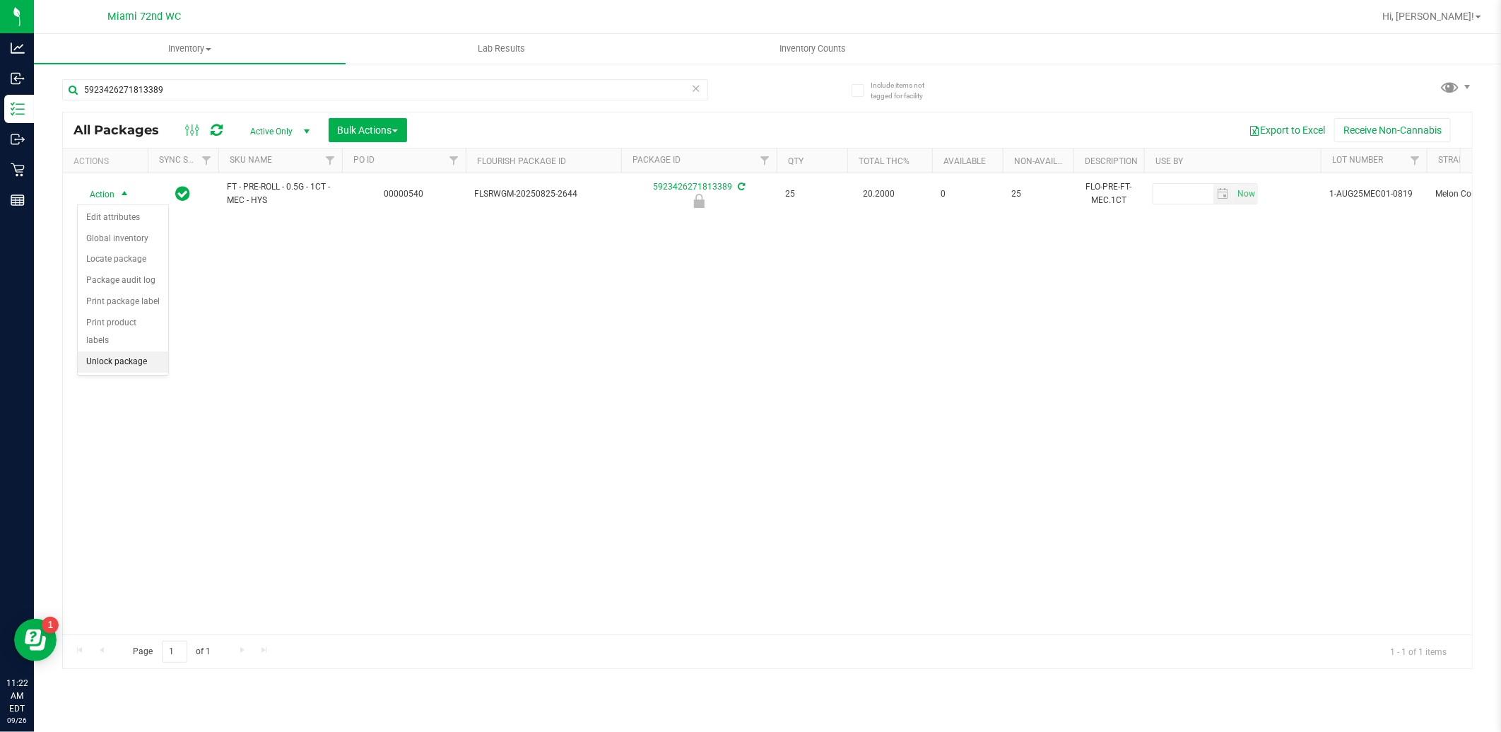
click at [129, 372] on li "Unlock package" at bounding box center [123, 361] width 90 height 21
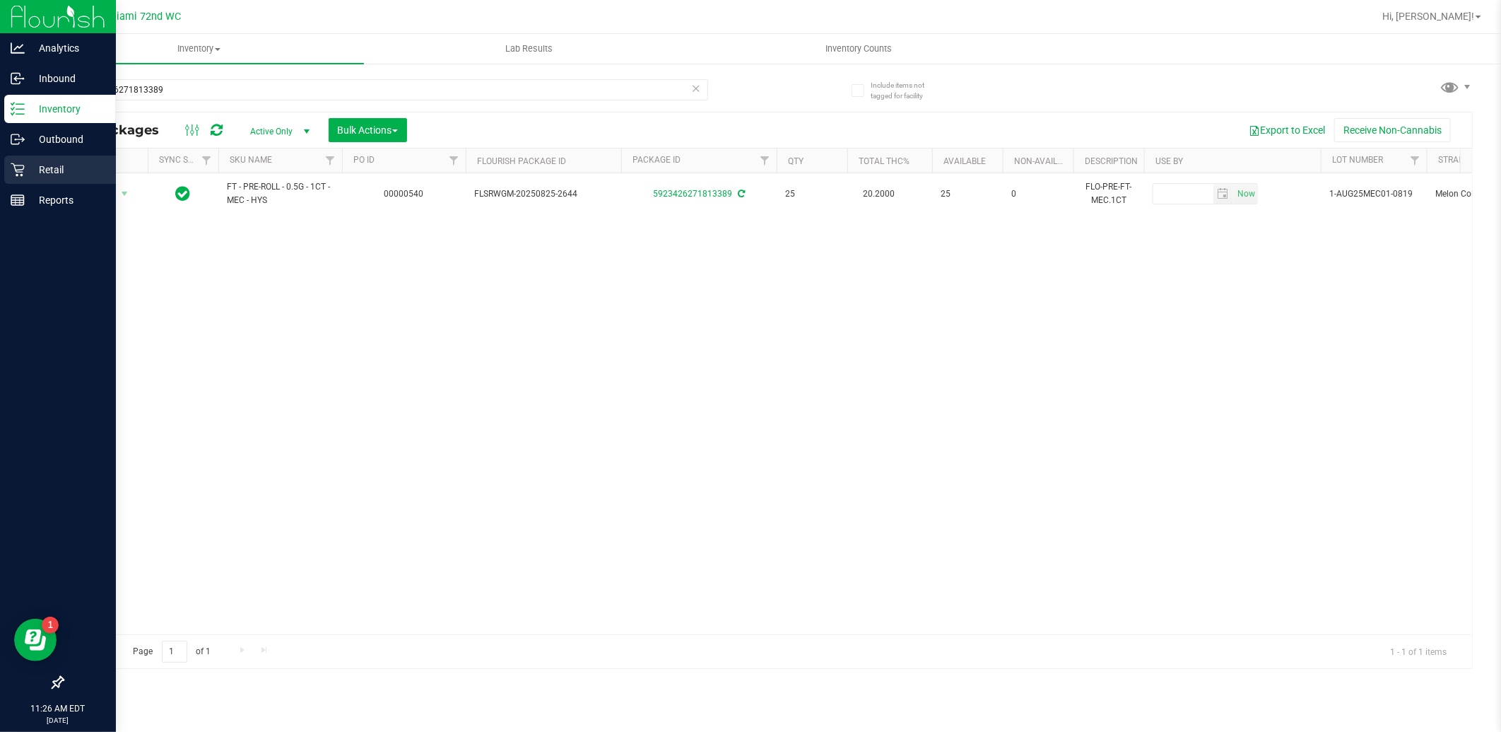
click at [18, 171] on icon at bounding box center [18, 170] width 14 height 14
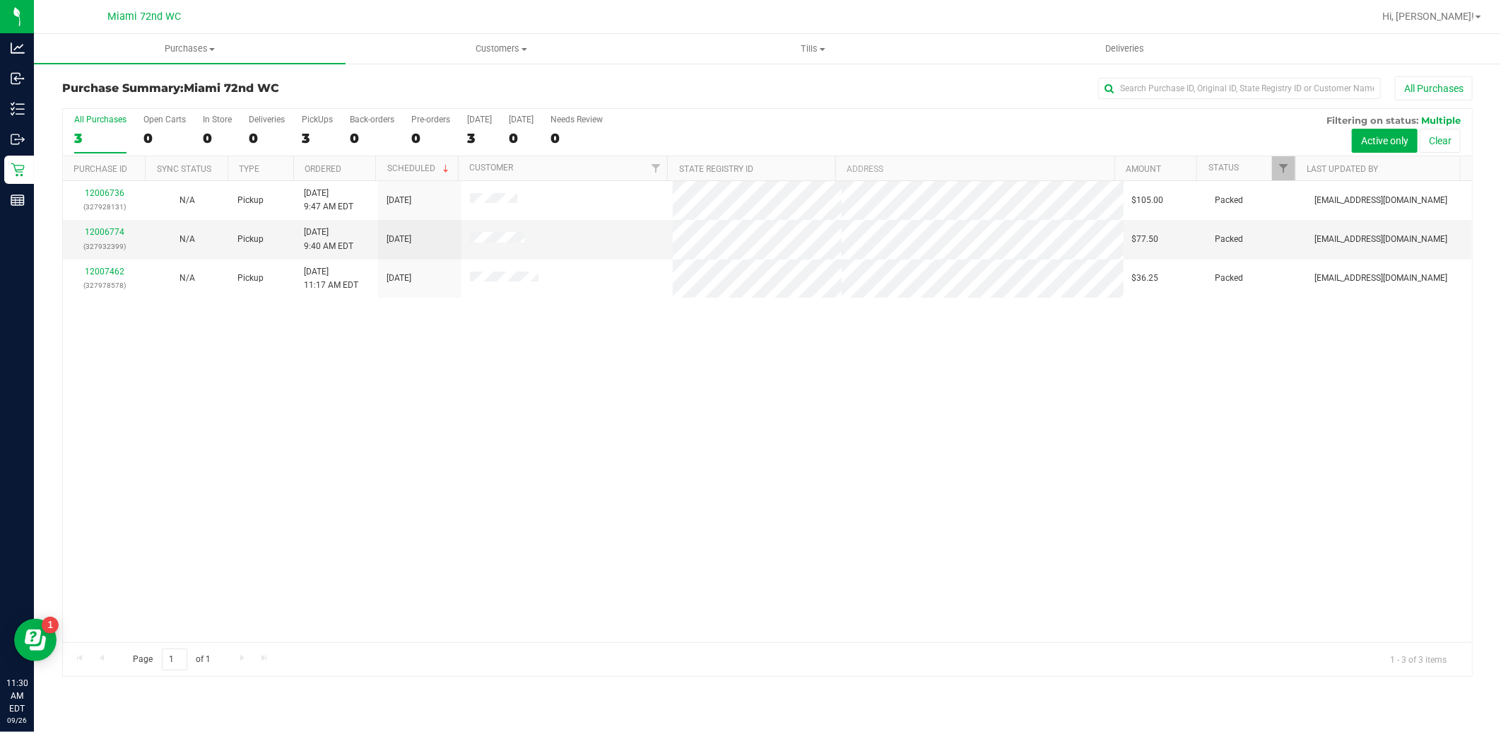
click at [667, 507] on div "12006736 (327928131) N/A Pickup [DATE] 9:47 AM EDT 9/26/2025 $105.00 Packed [EM…" at bounding box center [768, 411] width 1410 height 461
click at [87, 233] on div at bounding box center [768, 392] width 1410 height 567
click at [693, 481] on div "12006736 (327928131) N/A Pickup [DATE] 9:47 AM EDT 9/26/2025 $105.00 Packed [EM…" at bounding box center [768, 411] width 1410 height 461
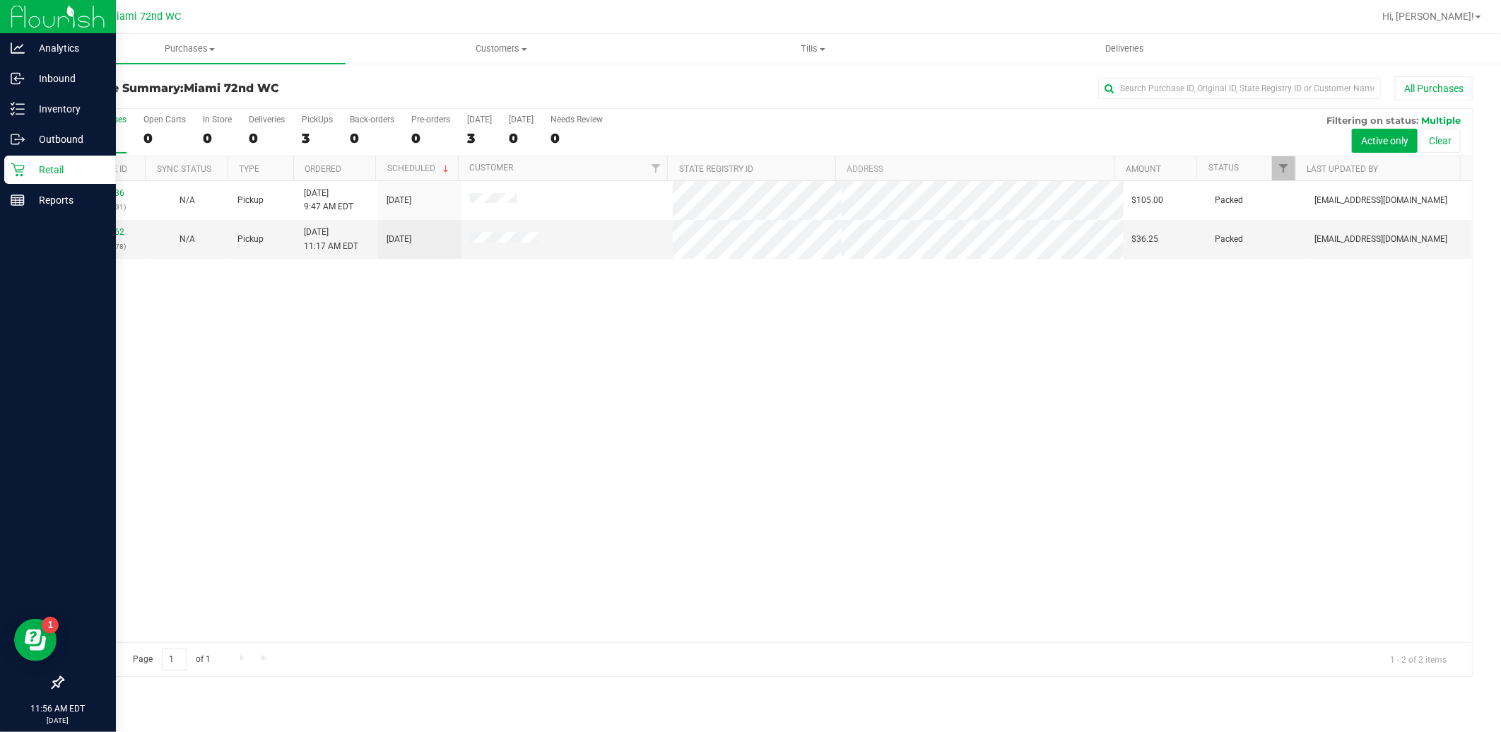
click at [15, 165] on icon at bounding box center [17, 169] width 13 height 13
click at [17, 181] on div "Retail" at bounding box center [60, 170] width 112 height 28
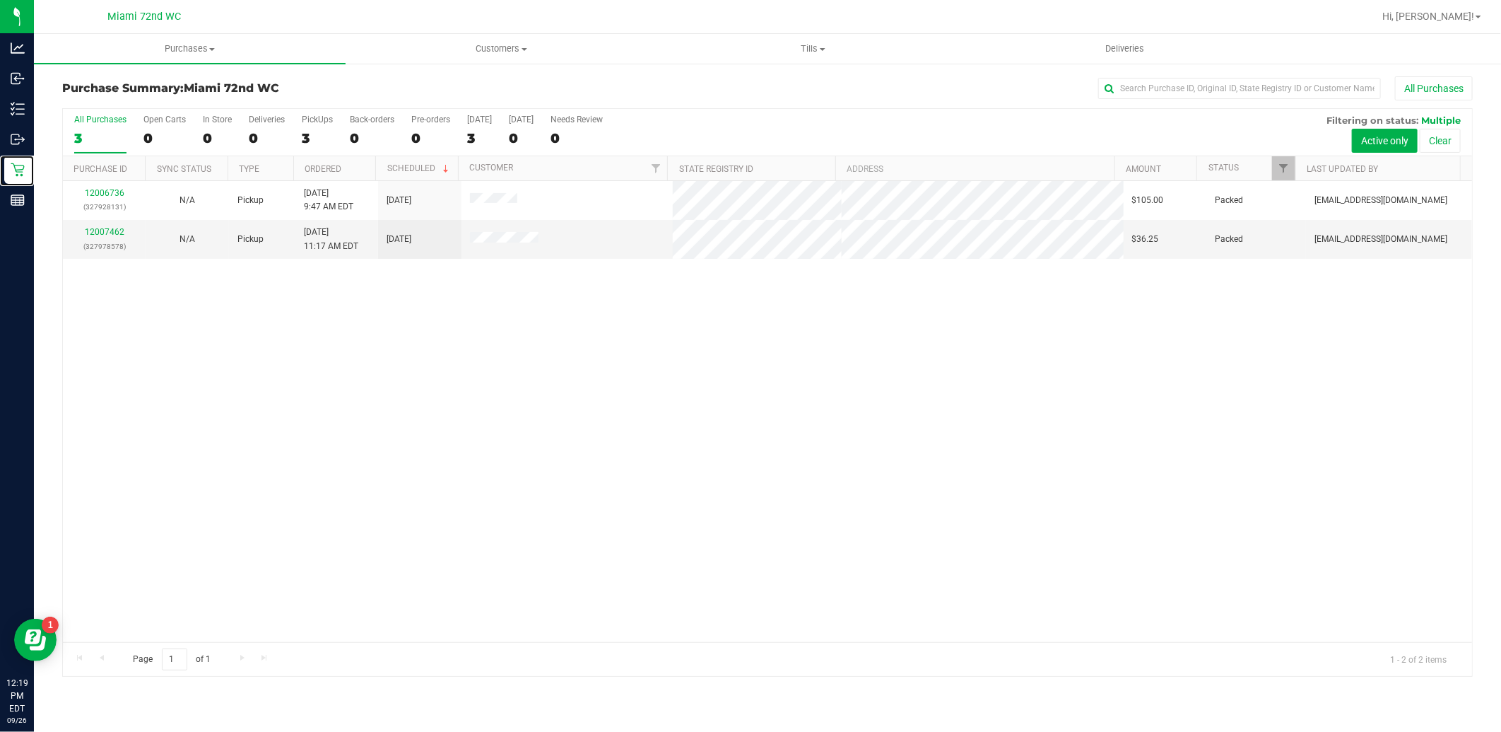
click at [229, 378] on div "12006736 (327928131) N/A Pickup [DATE] 9:47 AM EDT 9/26/2025 $105.00 Packed [EM…" at bounding box center [768, 411] width 1410 height 461
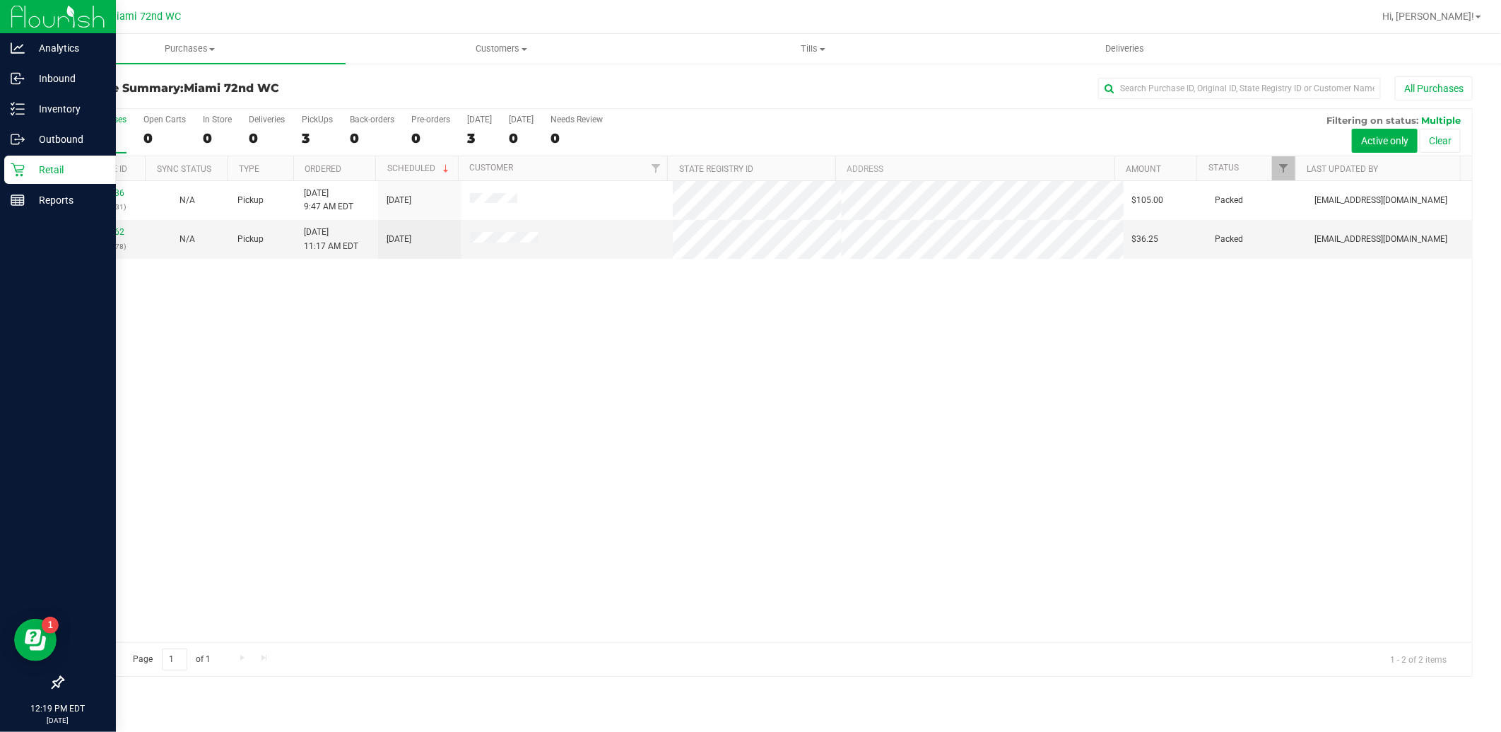
click at [23, 163] on icon at bounding box center [18, 170] width 14 height 14
